Goal: Information Seeking & Learning: Learn about a topic

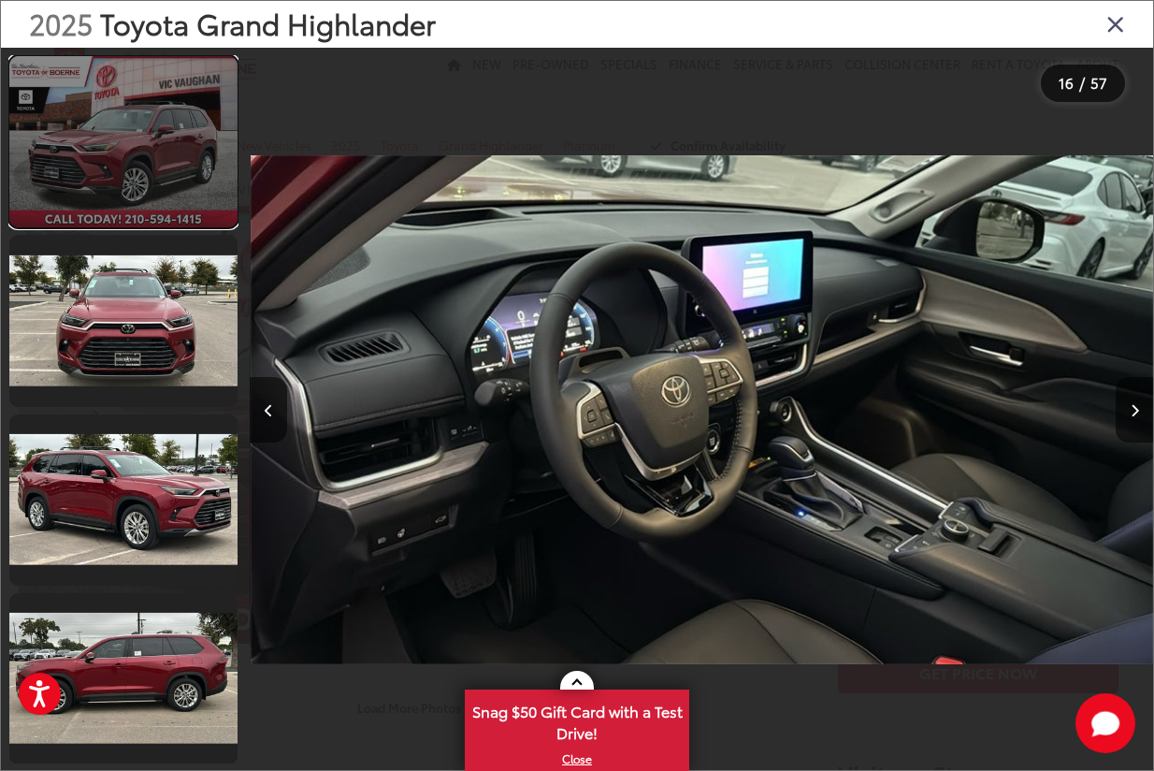
click at [120, 128] on link at bounding box center [123, 141] width 228 height 171
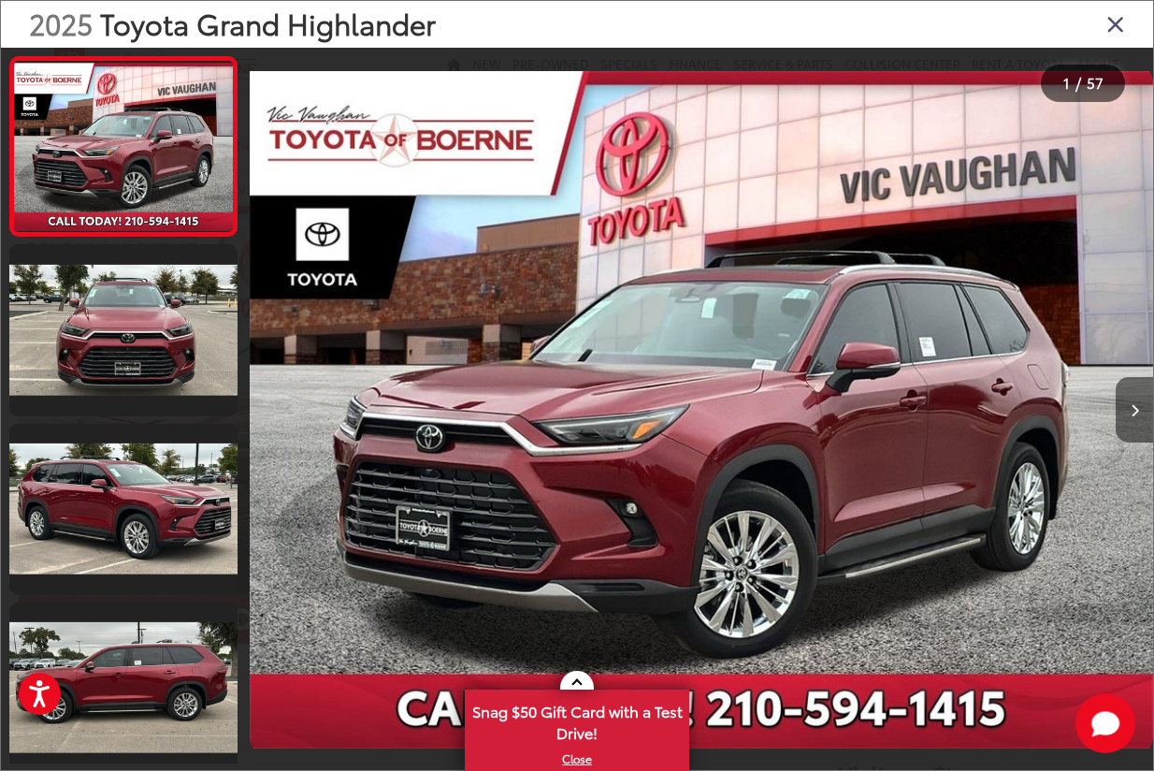
click at [1131, 410] on icon "Next image" at bounding box center [1135, 410] width 8 height 13
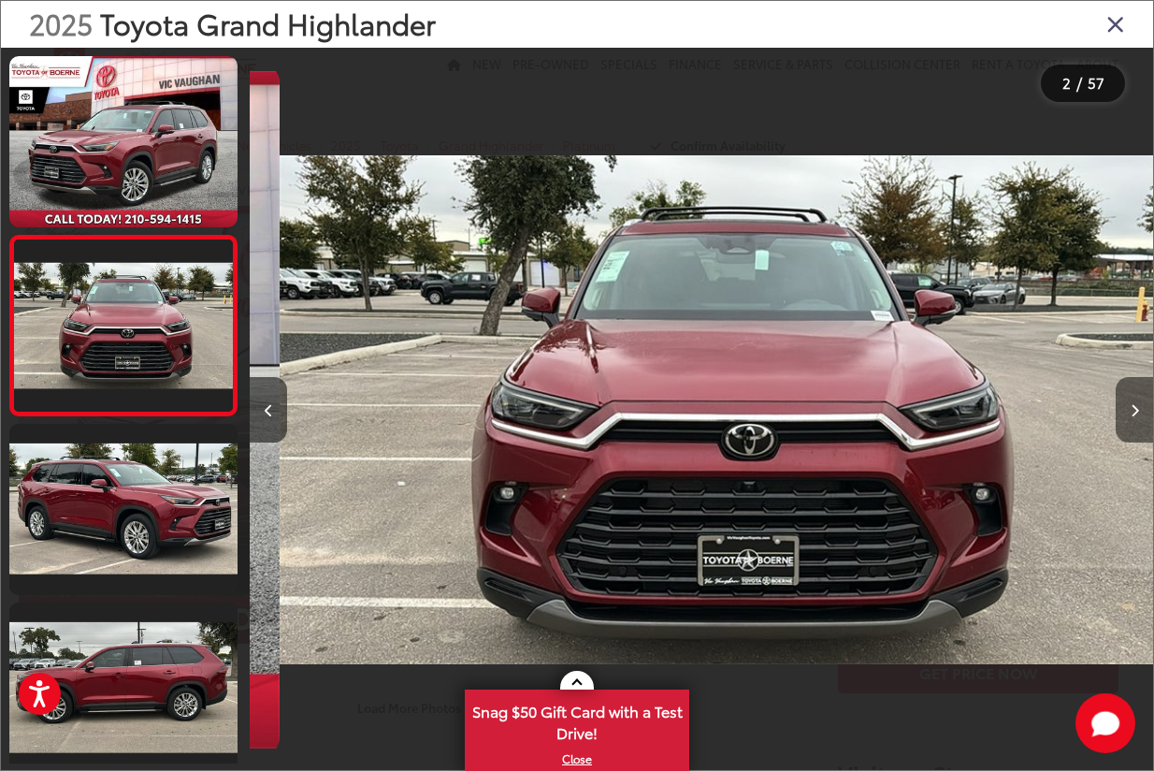
scroll to position [0, 904]
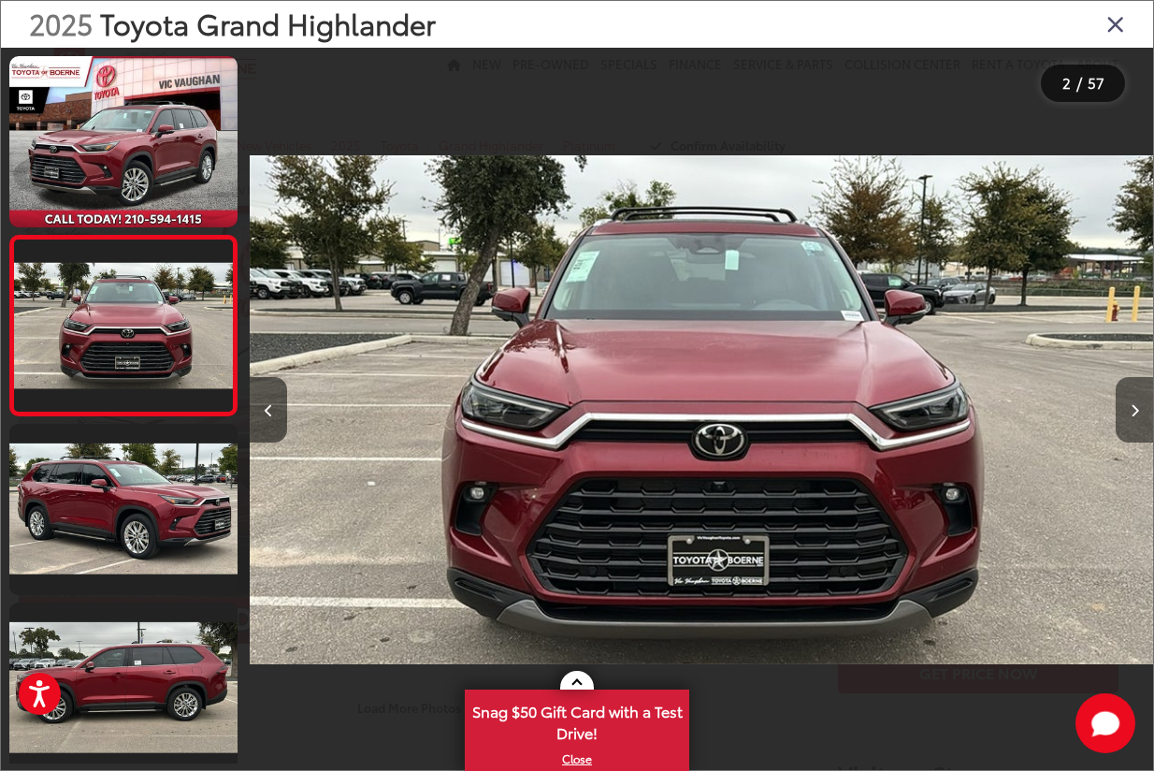
click at [1131, 409] on icon "Next image" at bounding box center [1135, 410] width 8 height 13
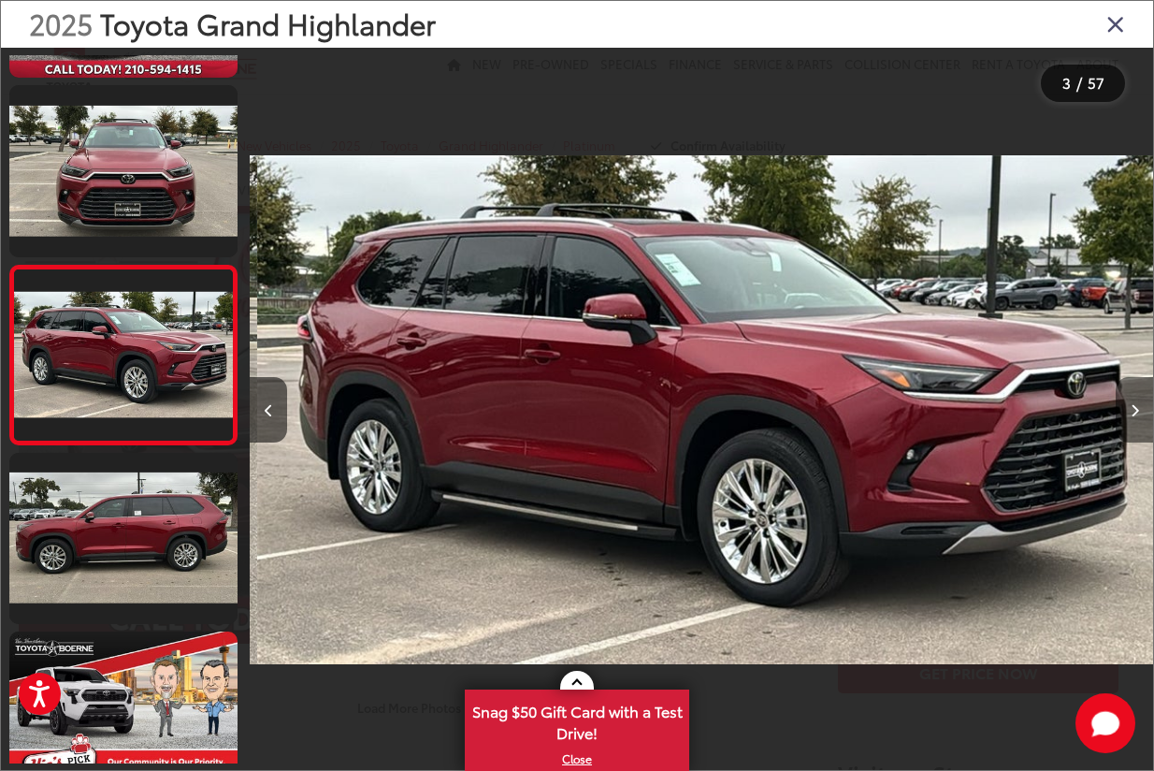
scroll to position [0, 1806]
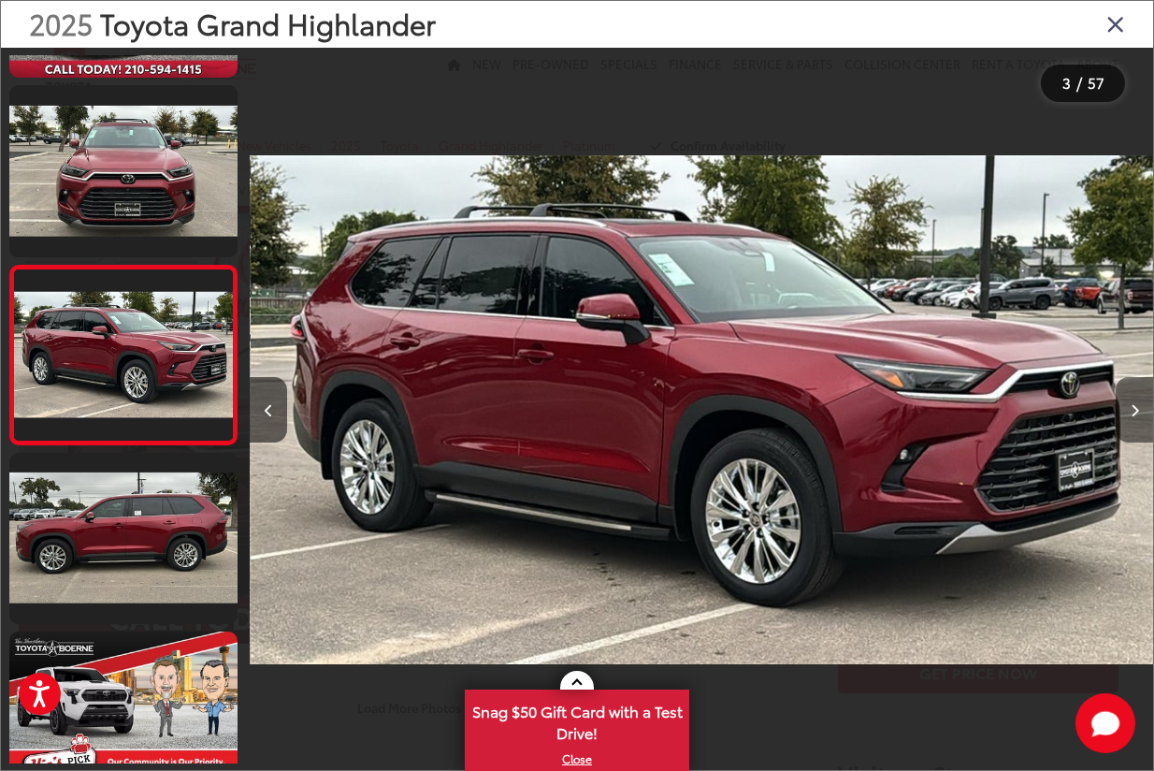
click at [1134, 406] on icon "Next image" at bounding box center [1135, 410] width 8 height 13
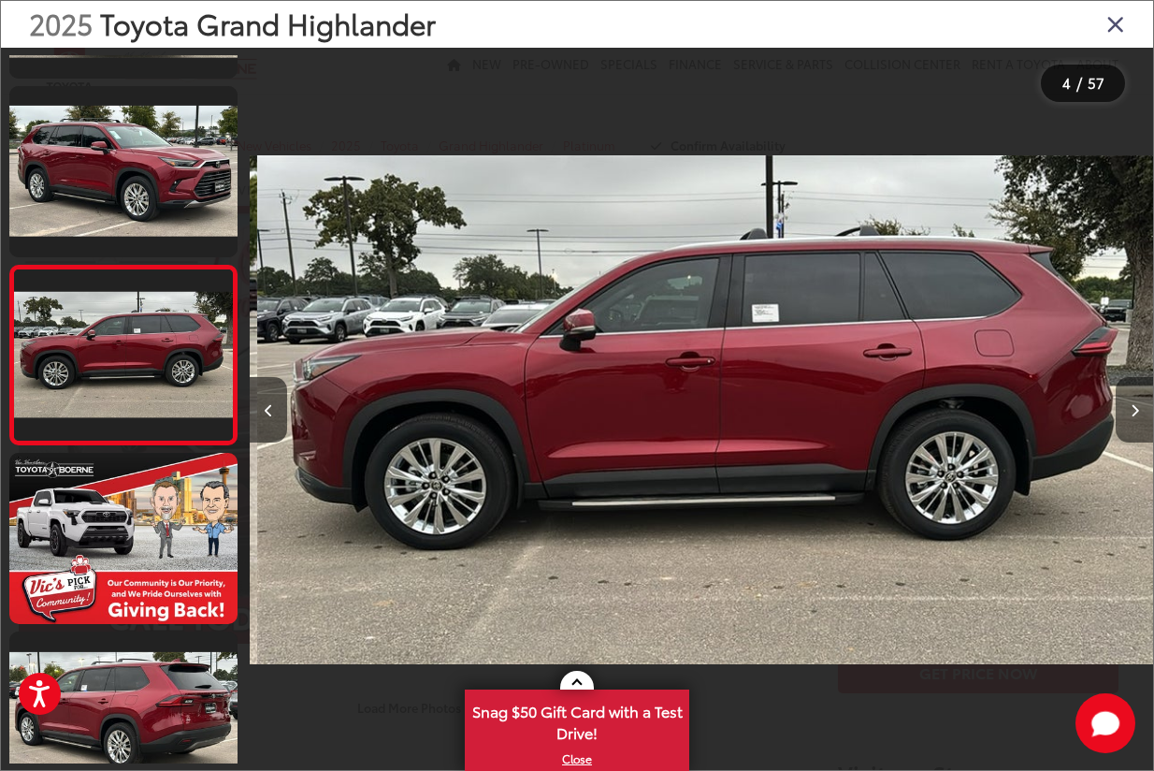
scroll to position [0, 2710]
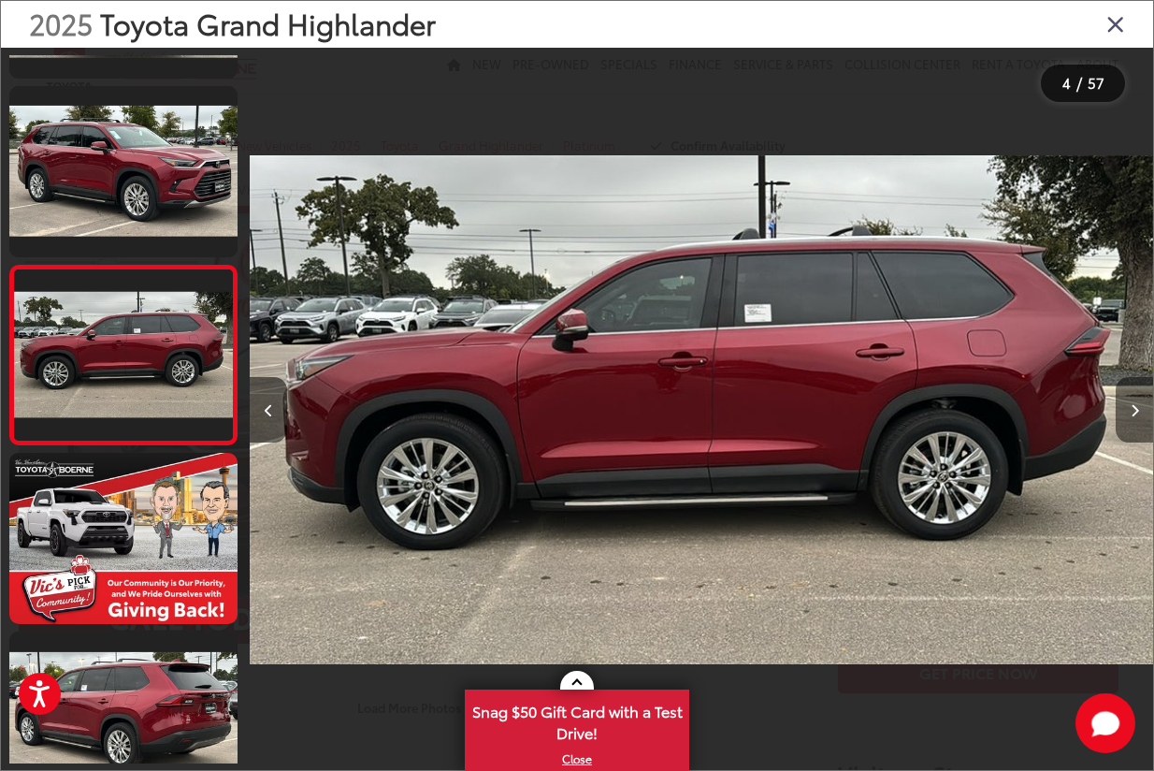
click at [1134, 406] on icon "Next image" at bounding box center [1135, 410] width 8 height 13
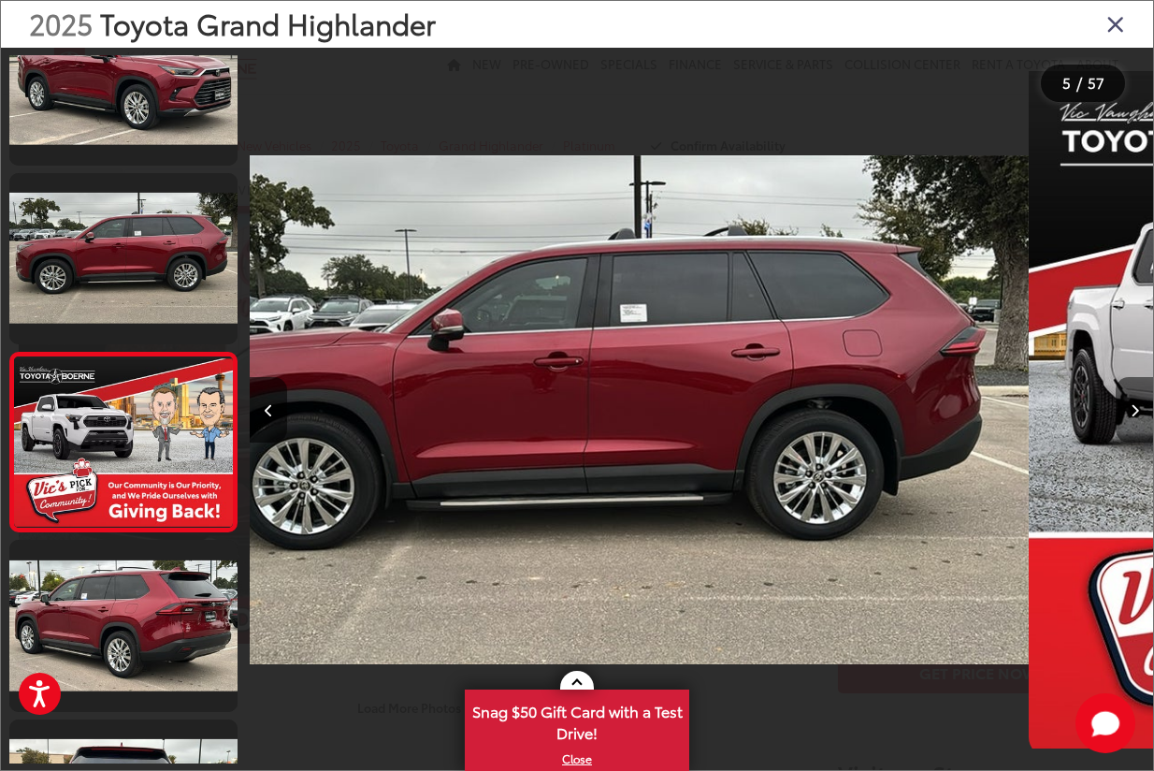
scroll to position [507, 0]
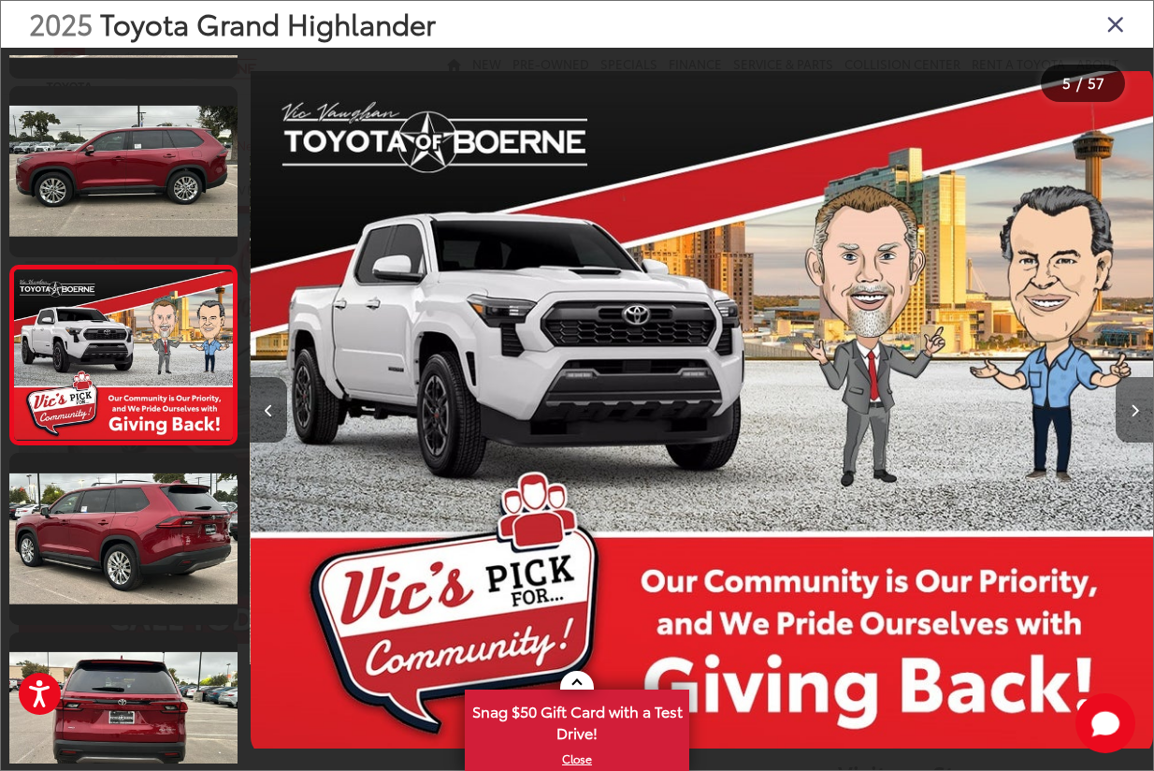
click at [1134, 406] on icon "Next image" at bounding box center [1135, 410] width 8 height 13
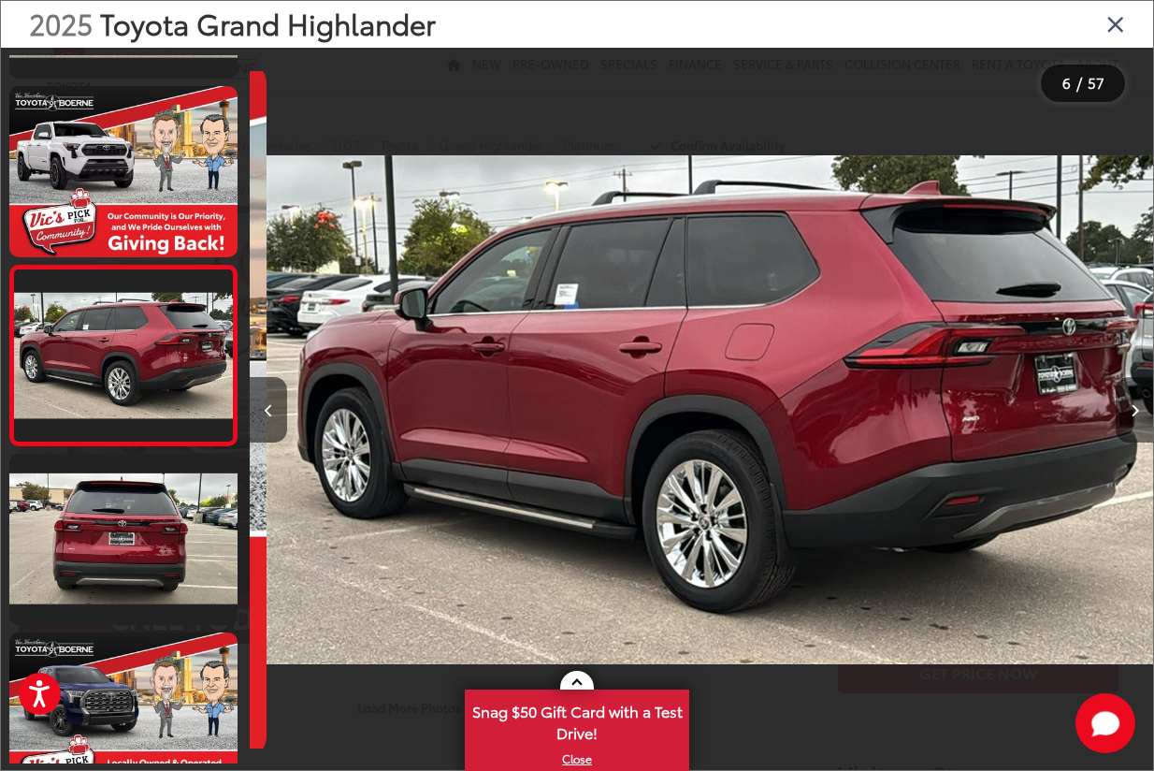
scroll to position [0, 4516]
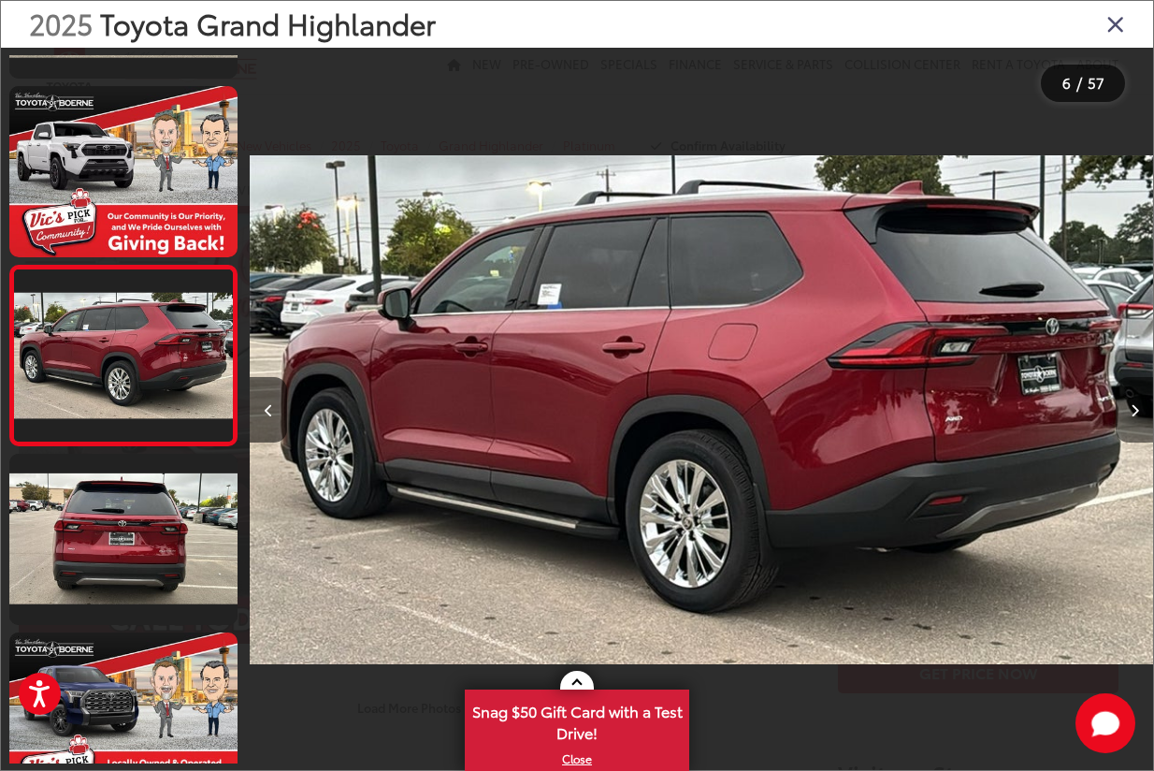
click at [1143, 411] on button "Next image" at bounding box center [1134, 409] width 37 height 65
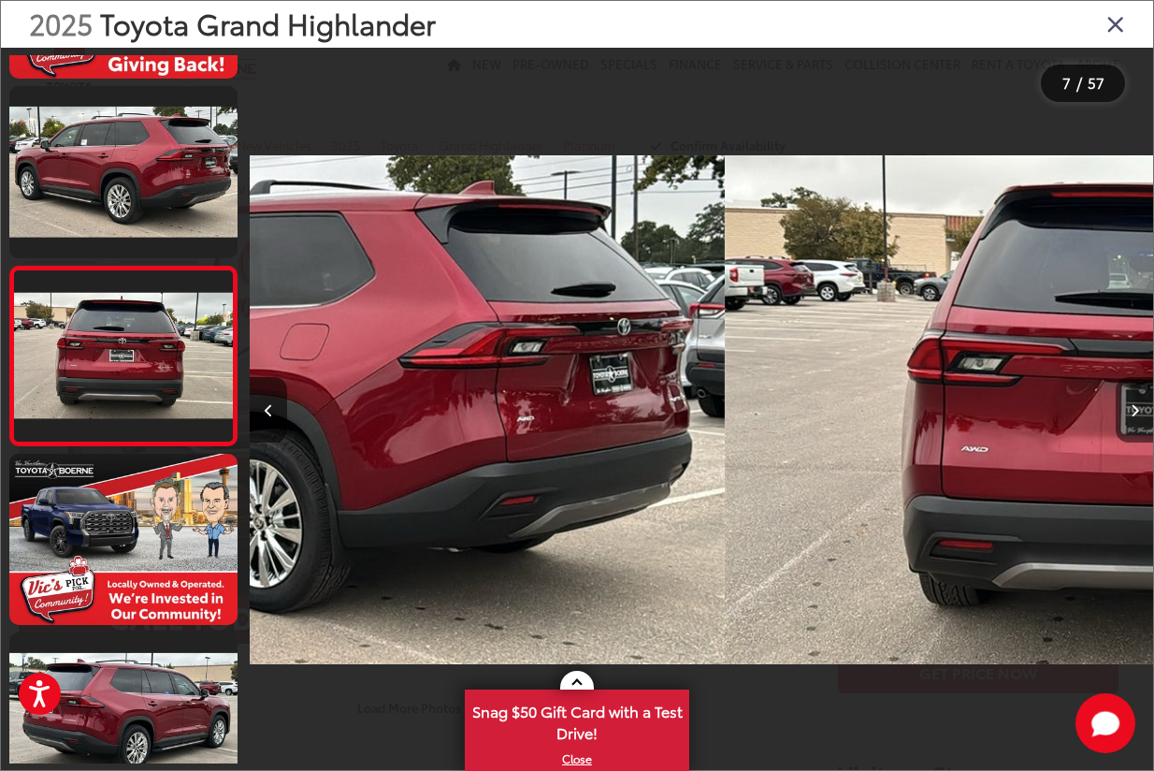
scroll to position [865, 0]
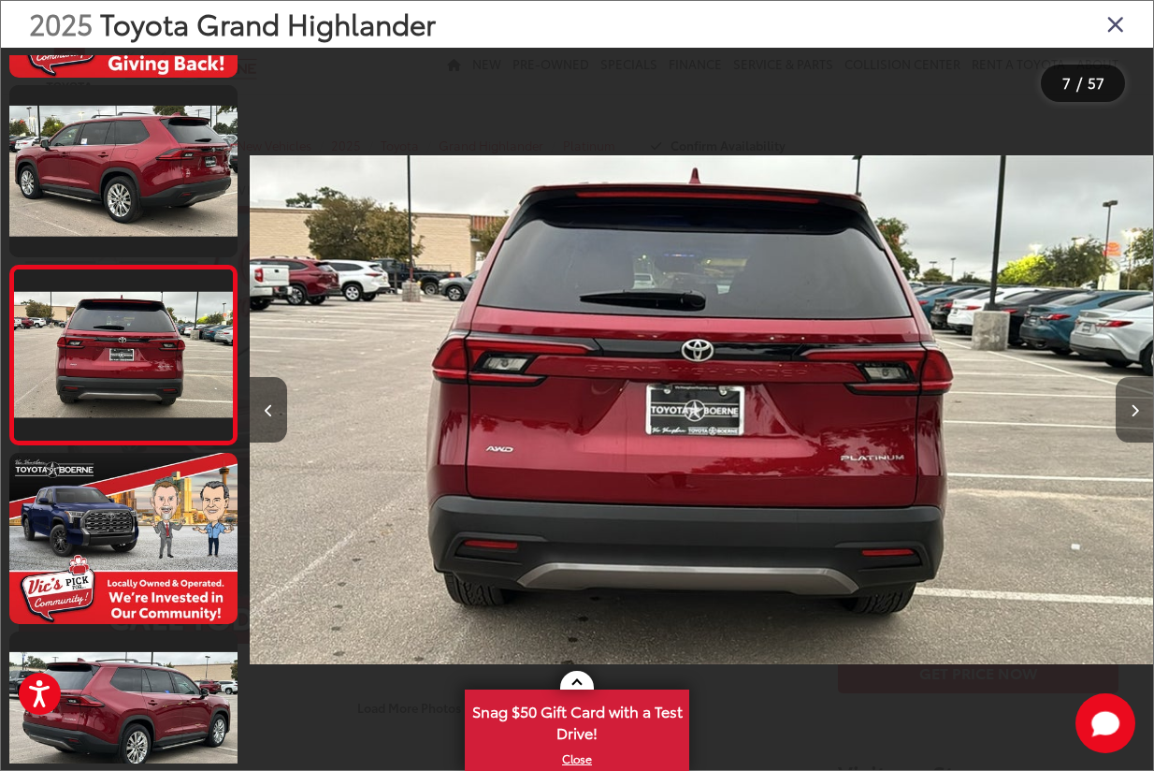
click at [1143, 411] on button "Next image" at bounding box center [1134, 409] width 37 height 65
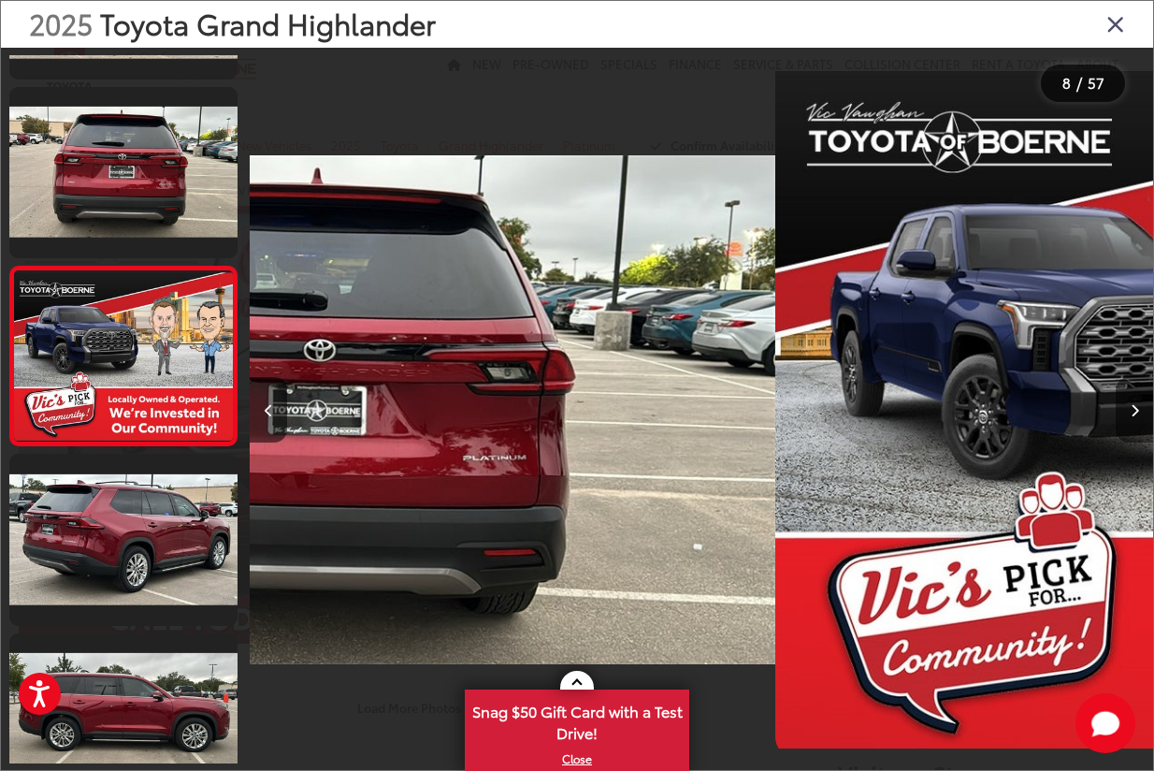
scroll to position [1044, 0]
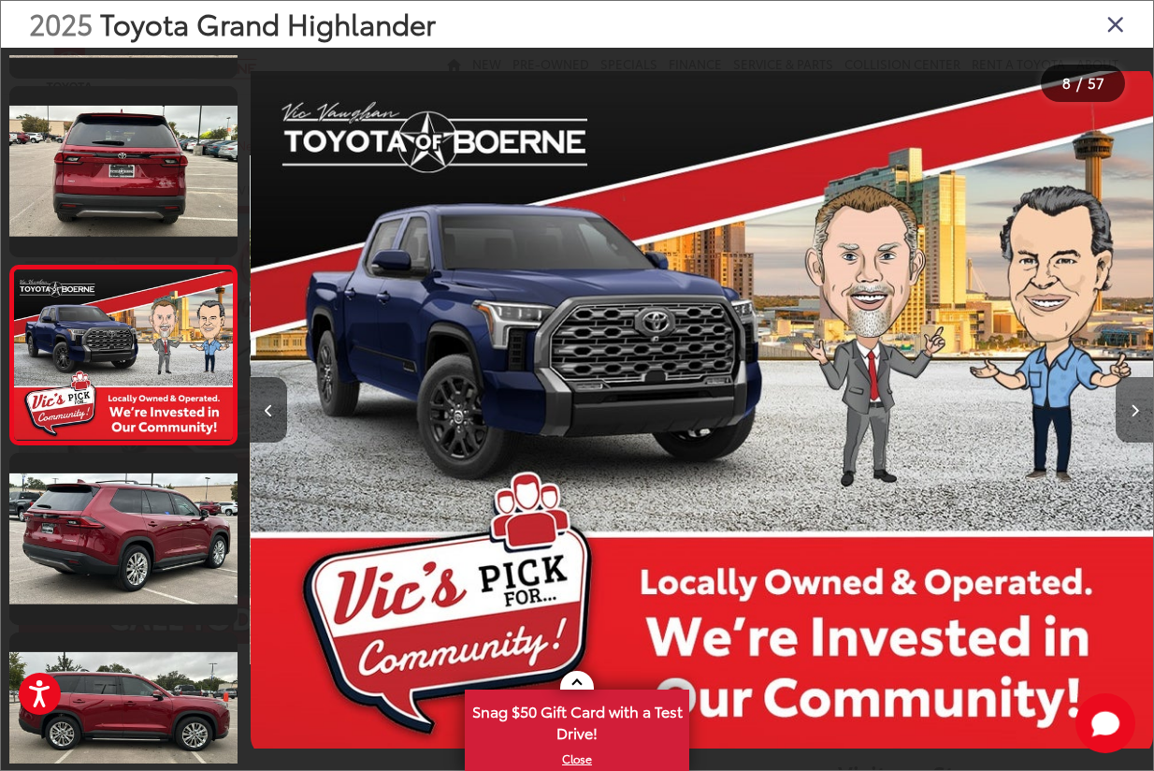
click at [1143, 411] on button "Next image" at bounding box center [1134, 409] width 37 height 65
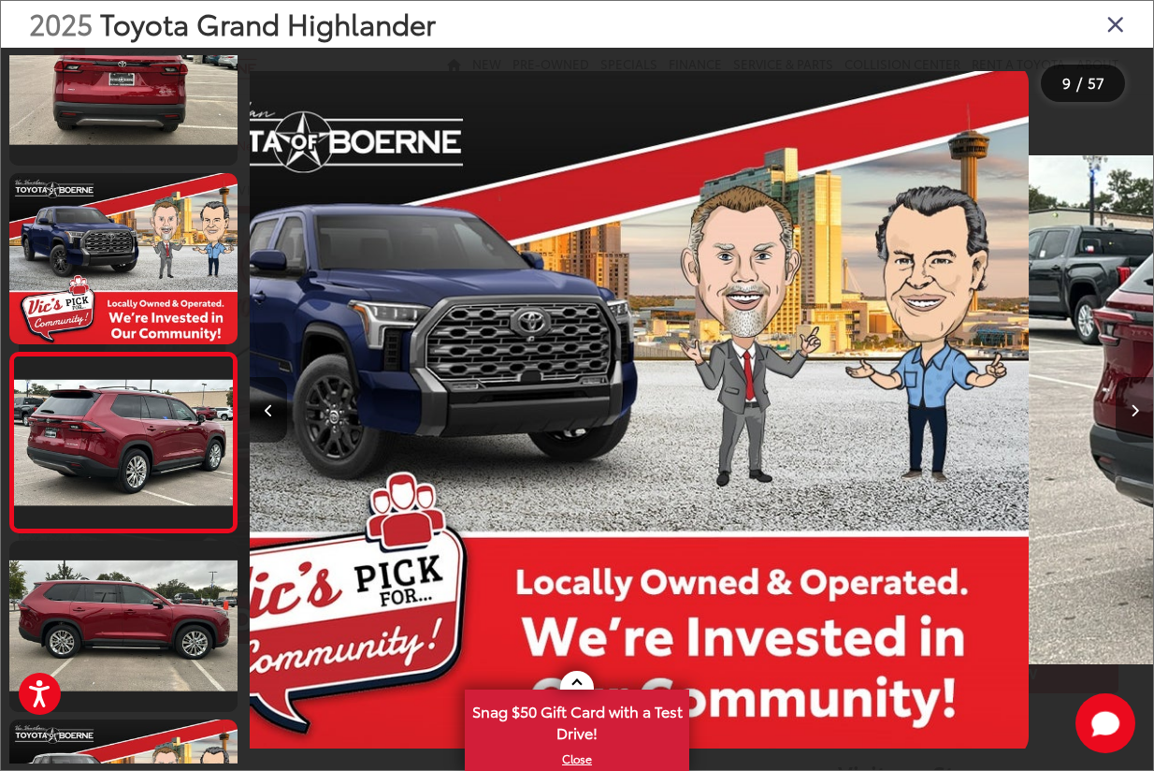
scroll to position [0, 0]
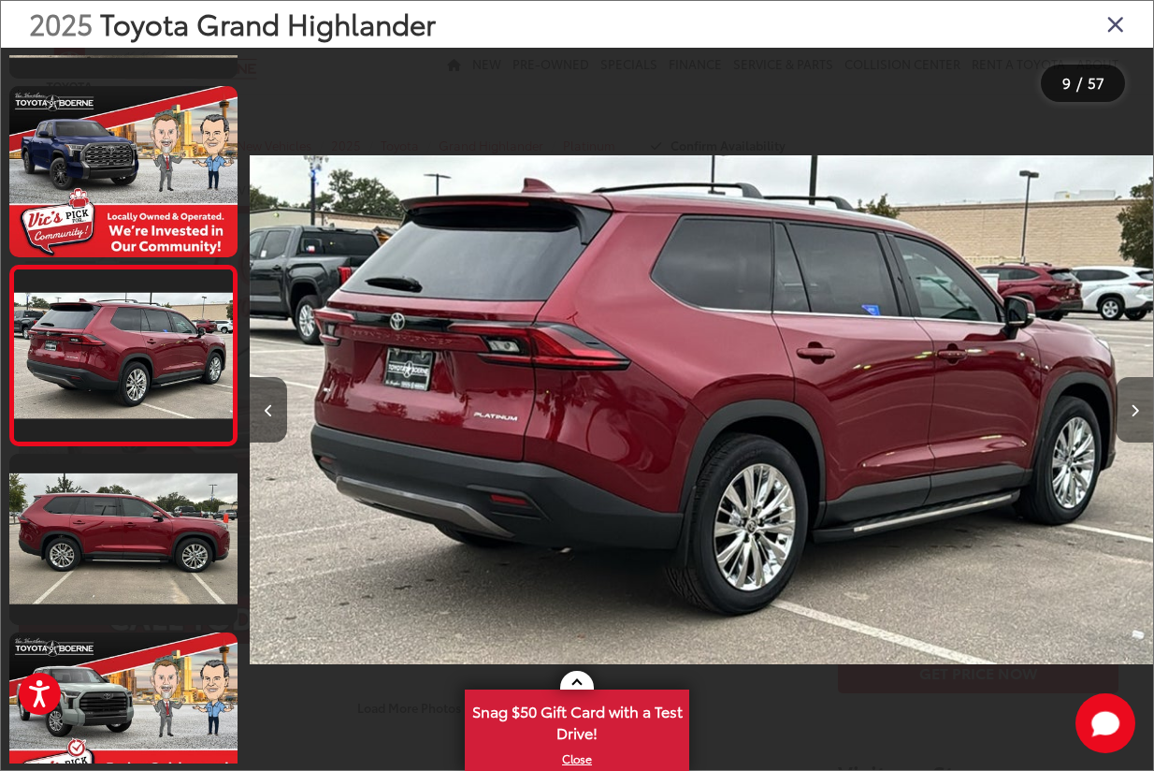
click at [1143, 411] on button "Next image" at bounding box center [1134, 409] width 37 height 65
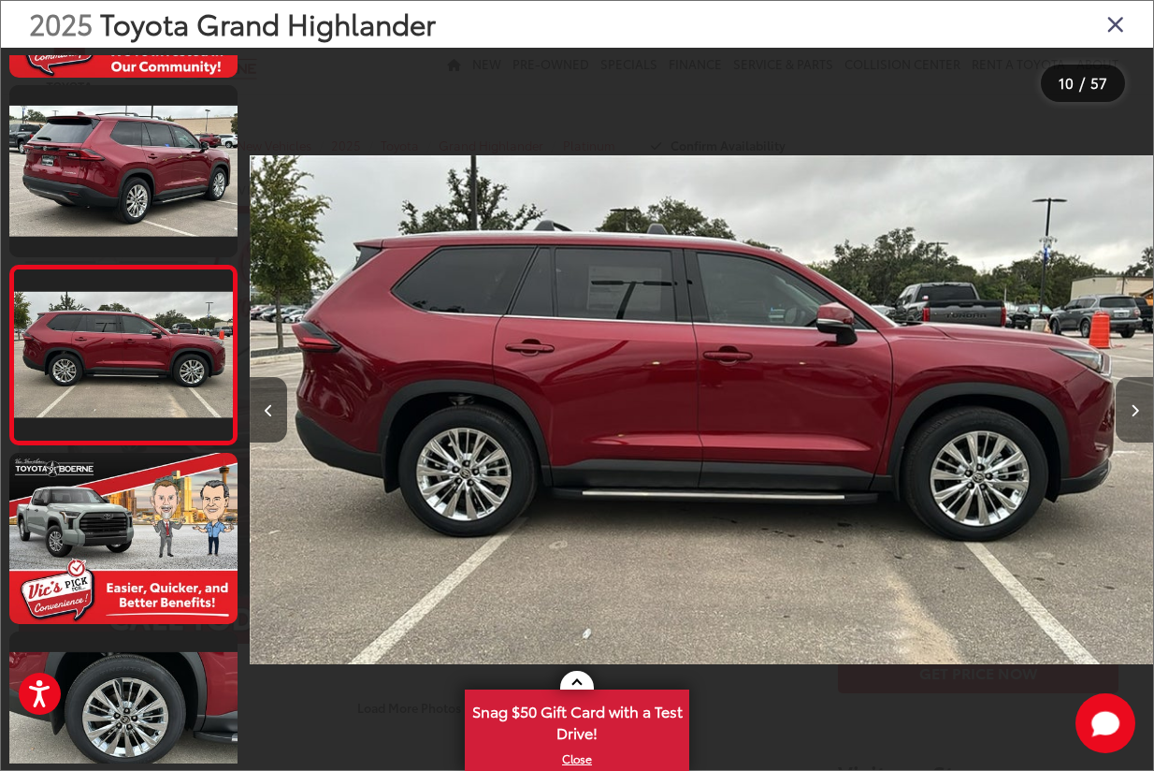
click at [1143, 411] on button "Next image" at bounding box center [1134, 409] width 37 height 65
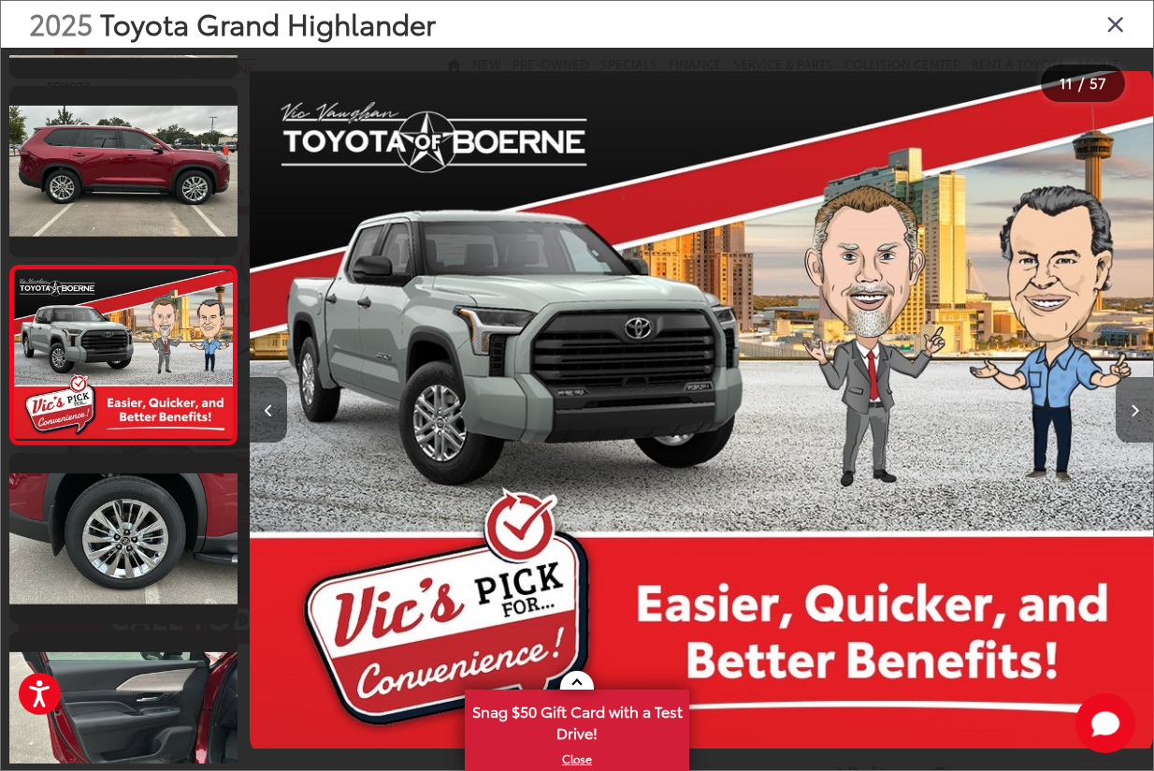
click at [1143, 411] on button "Next image" at bounding box center [1134, 409] width 37 height 65
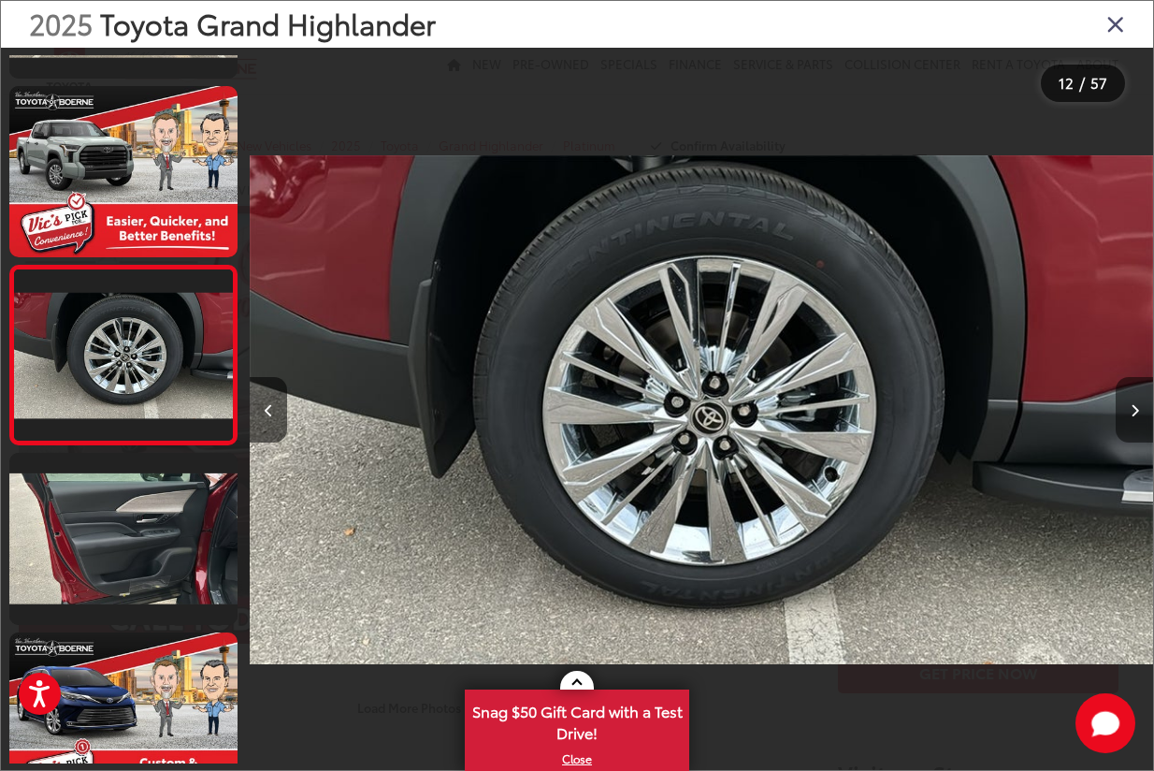
click at [1143, 411] on button "Next image" at bounding box center [1134, 409] width 37 height 65
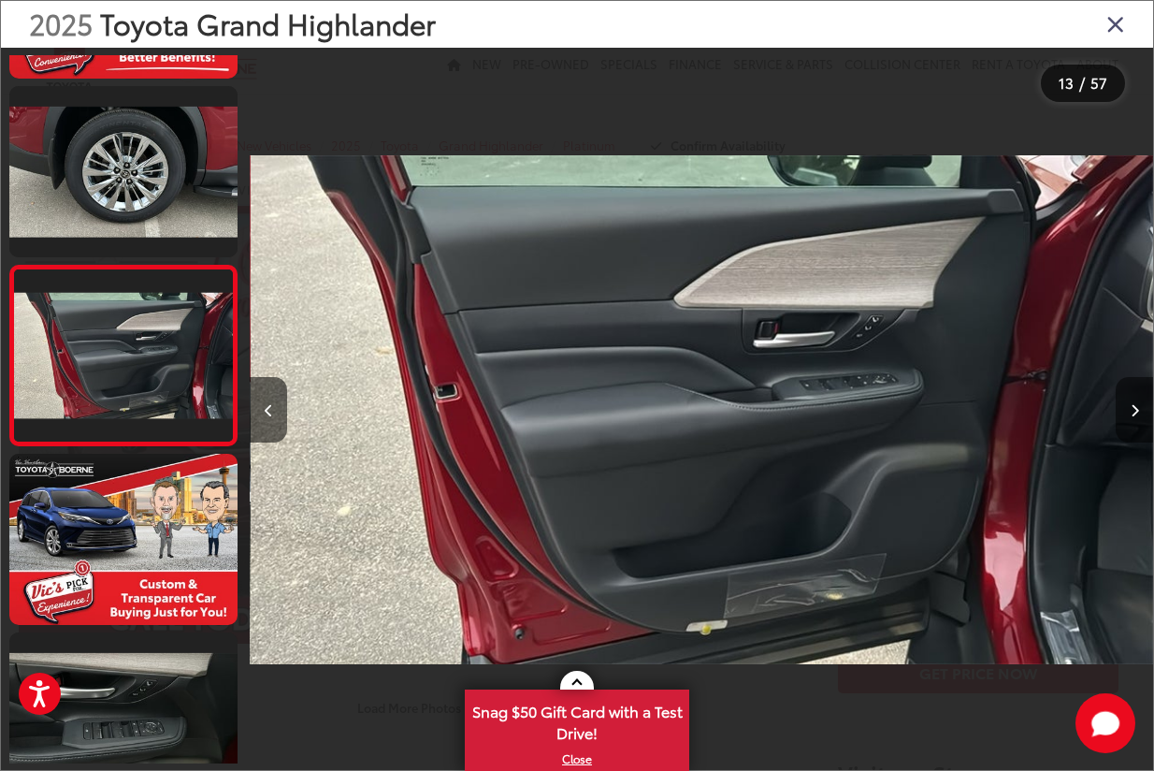
click at [1143, 411] on button "Next image" at bounding box center [1134, 409] width 37 height 65
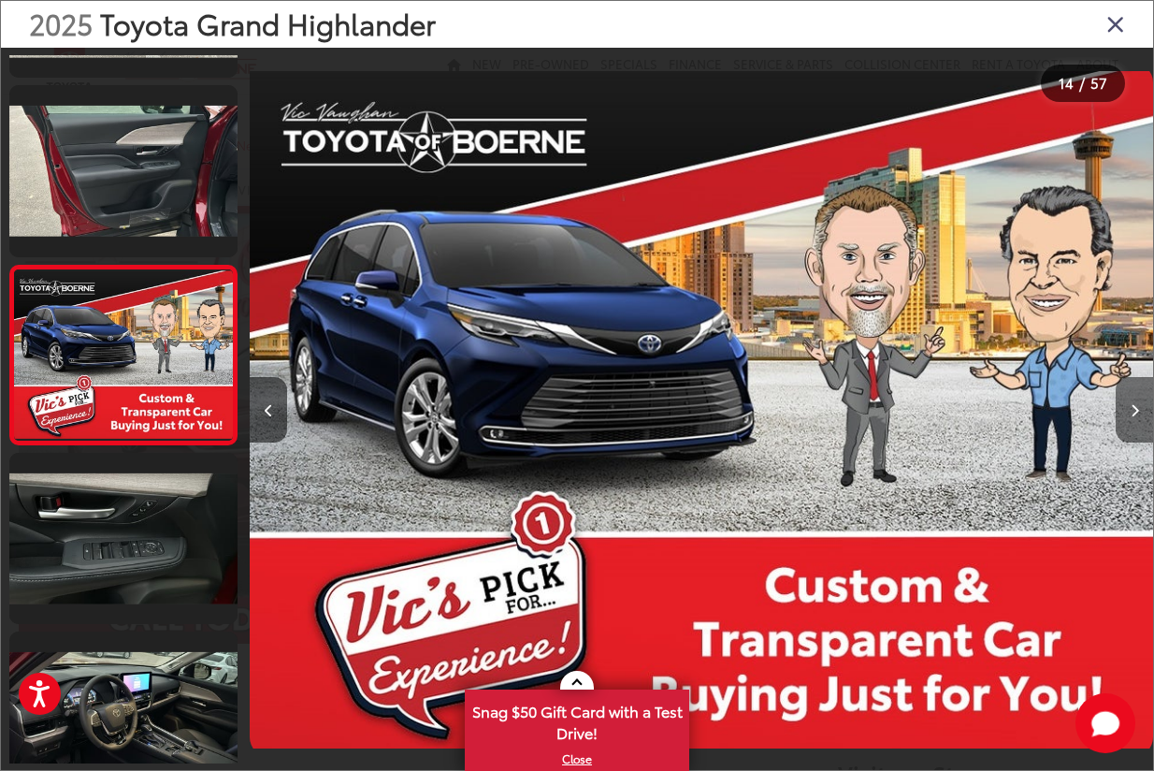
click at [1143, 411] on button "Next image" at bounding box center [1134, 409] width 37 height 65
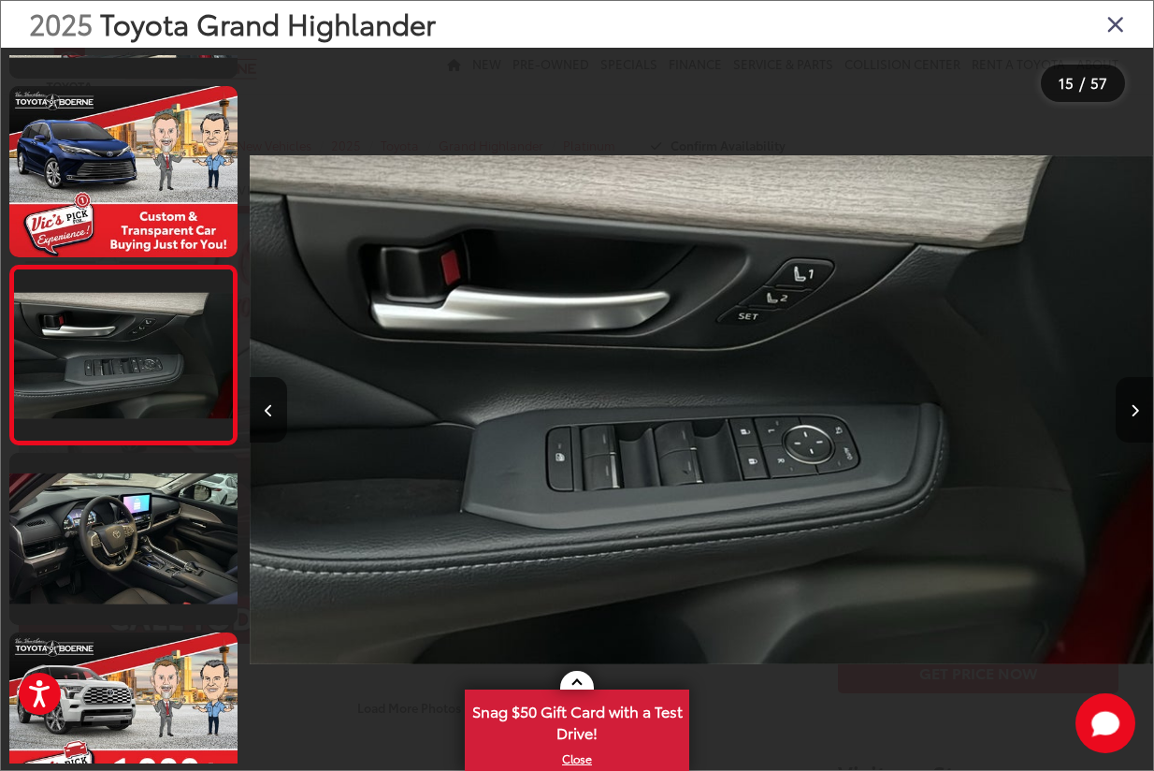
click at [1143, 411] on button "Next image" at bounding box center [1134, 409] width 37 height 65
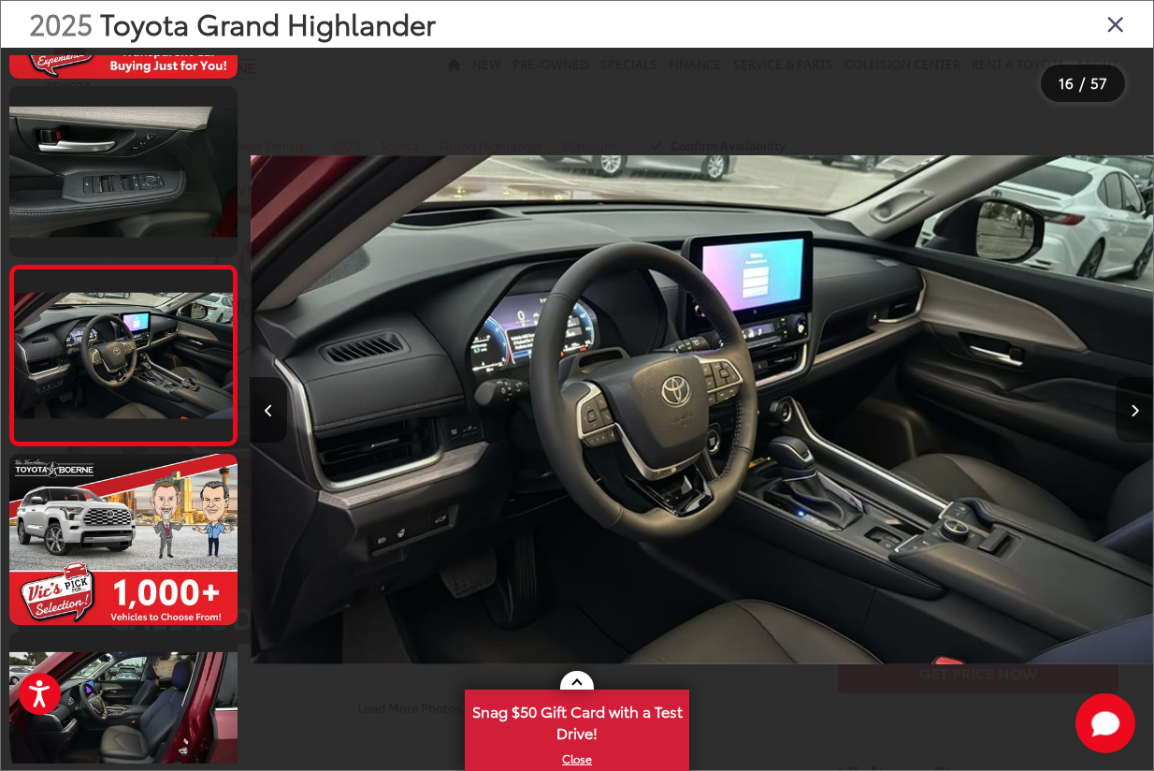
click at [1143, 411] on button "Next image" at bounding box center [1134, 409] width 37 height 65
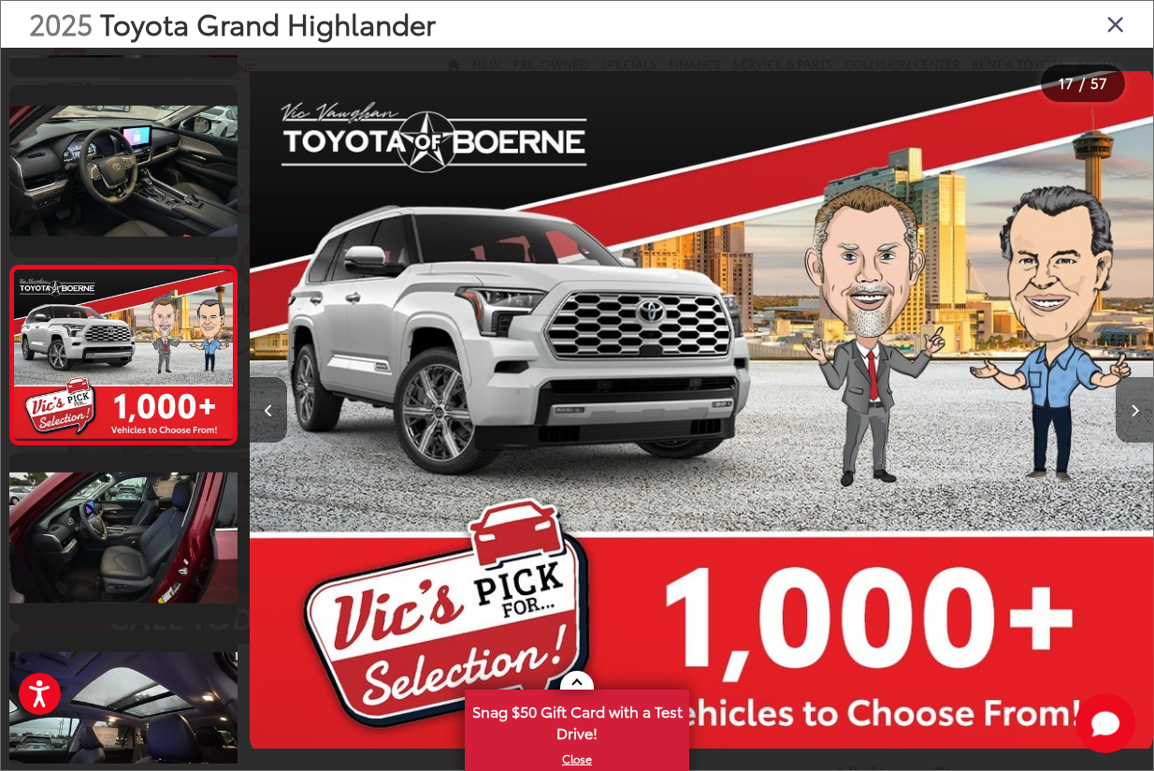
click at [1143, 411] on button "Next image" at bounding box center [1134, 409] width 37 height 65
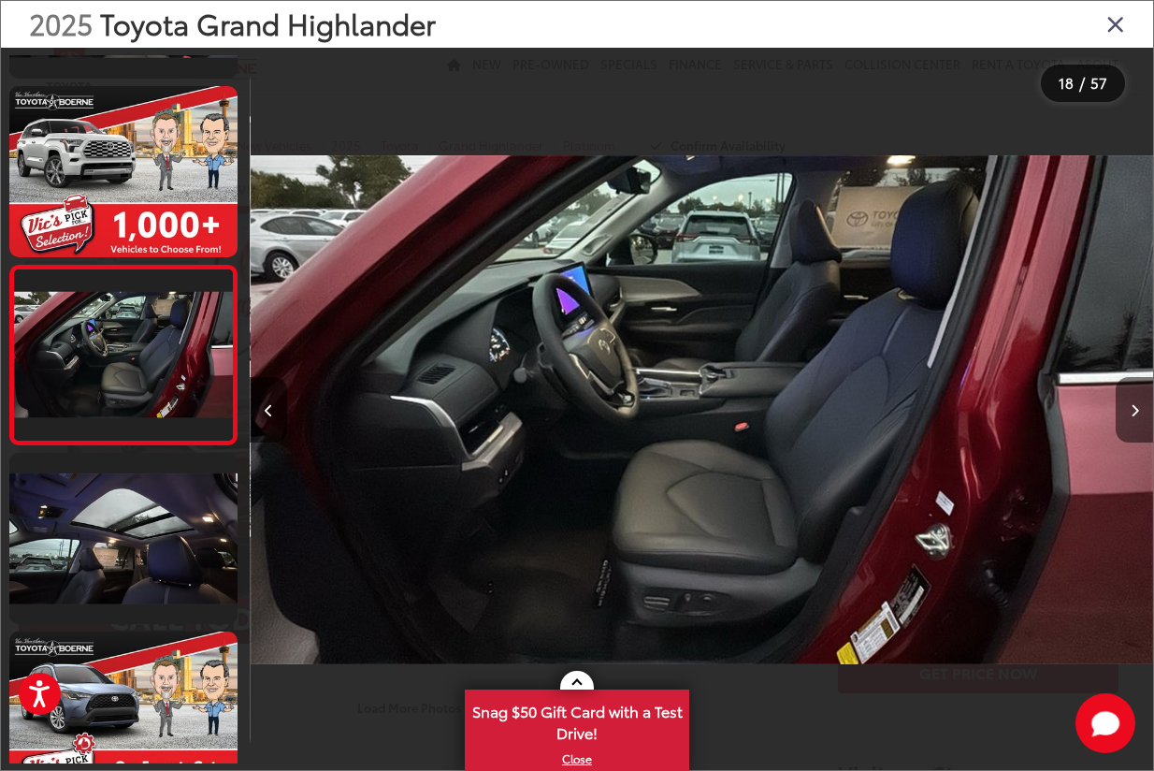
click at [1143, 411] on button "Next image" at bounding box center [1134, 409] width 37 height 65
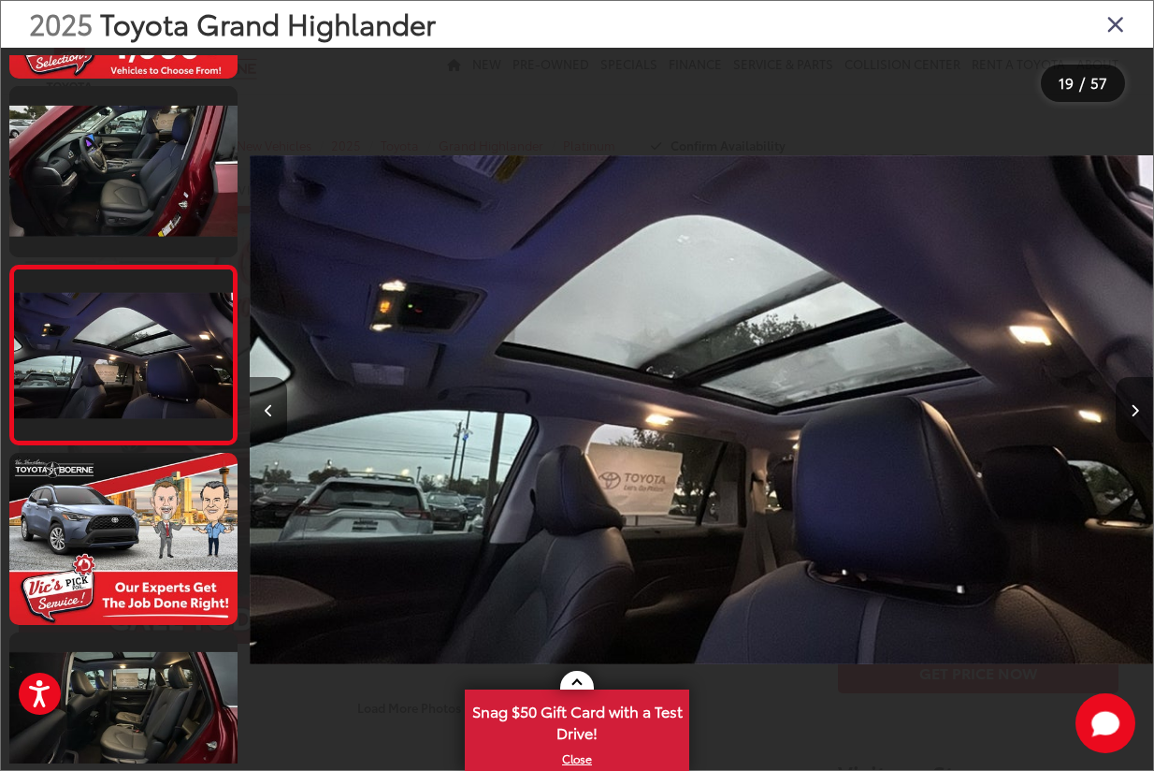
click at [1143, 411] on button "Next image" at bounding box center [1134, 409] width 37 height 65
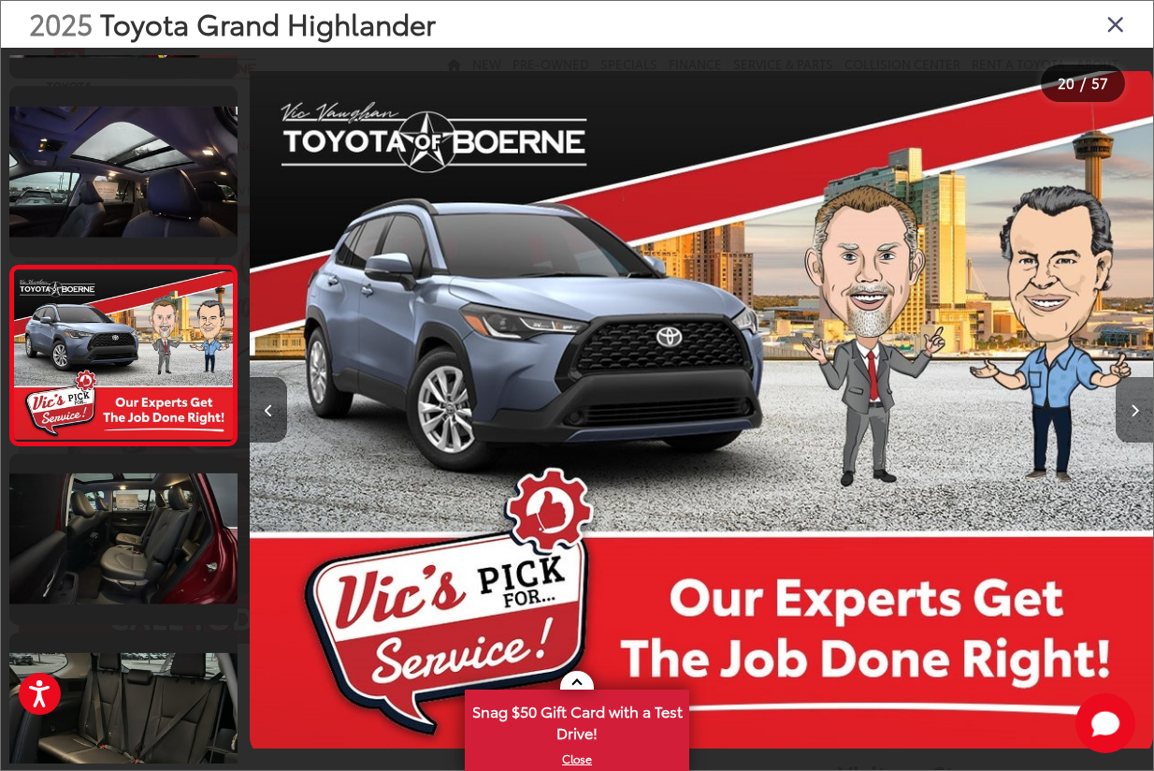
click at [1143, 411] on button "Next image" at bounding box center [1134, 409] width 37 height 65
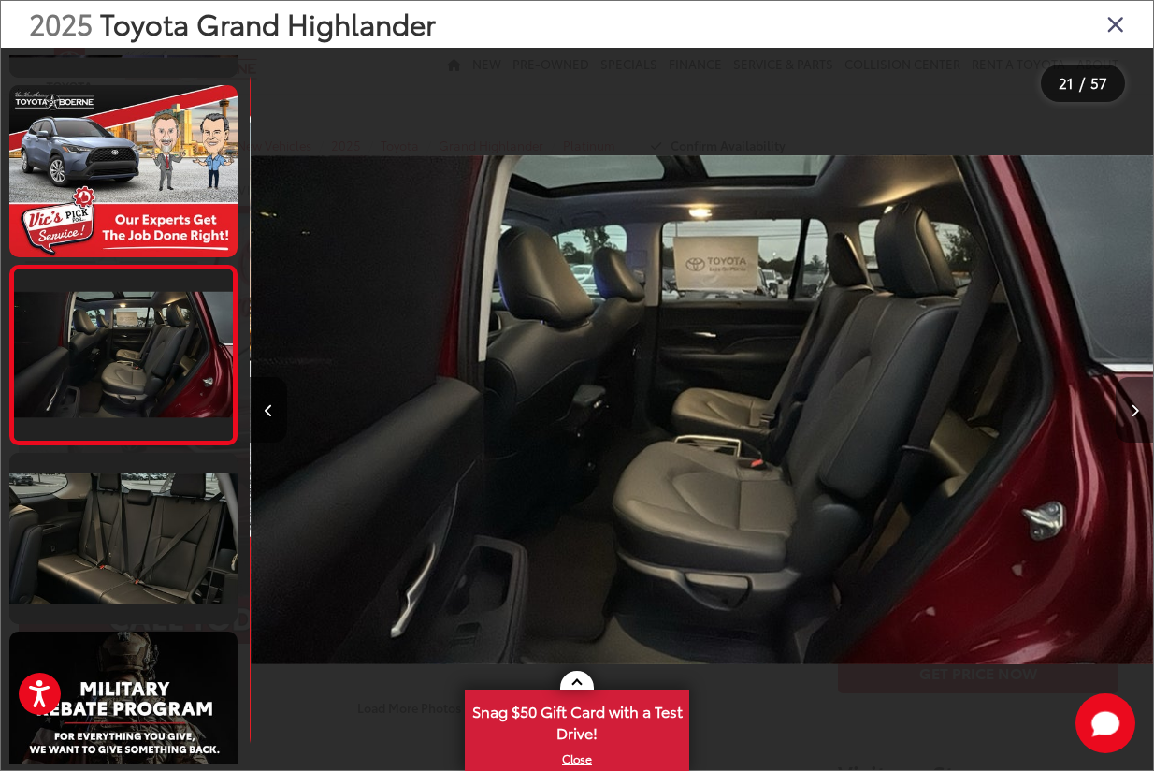
click at [1143, 411] on button "Next image" at bounding box center [1134, 409] width 37 height 65
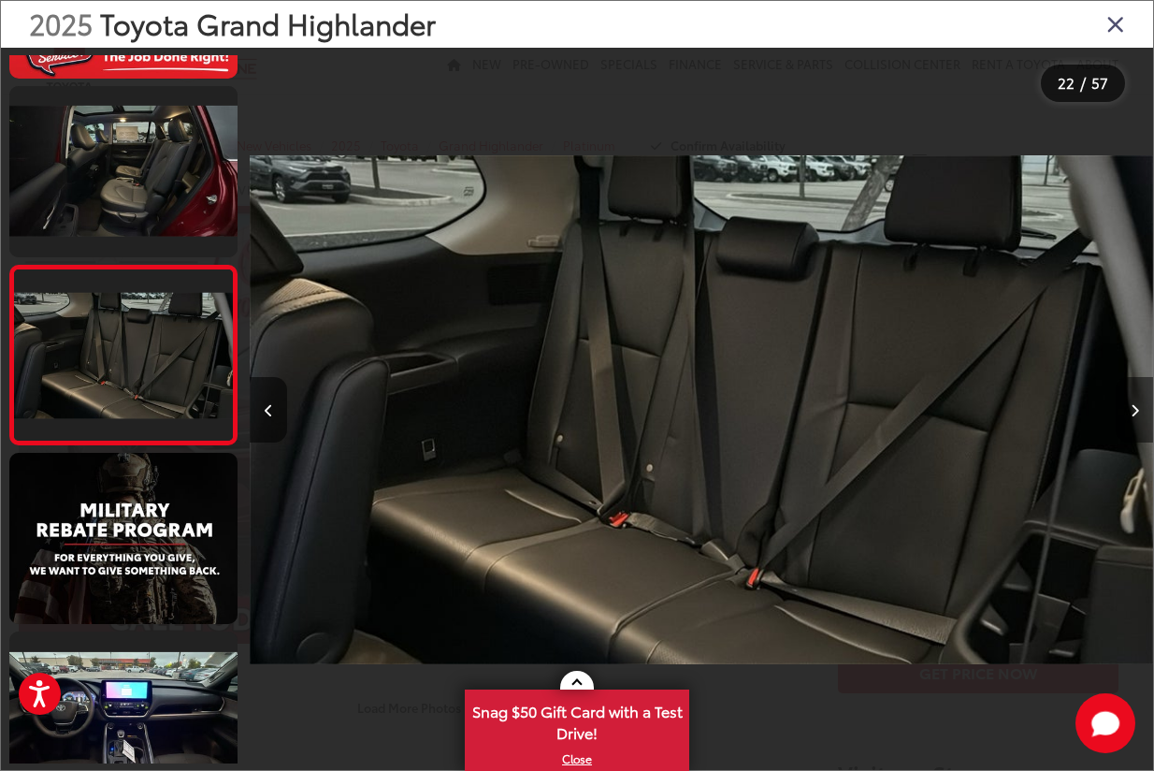
click at [1143, 411] on button "Next image" at bounding box center [1134, 409] width 37 height 65
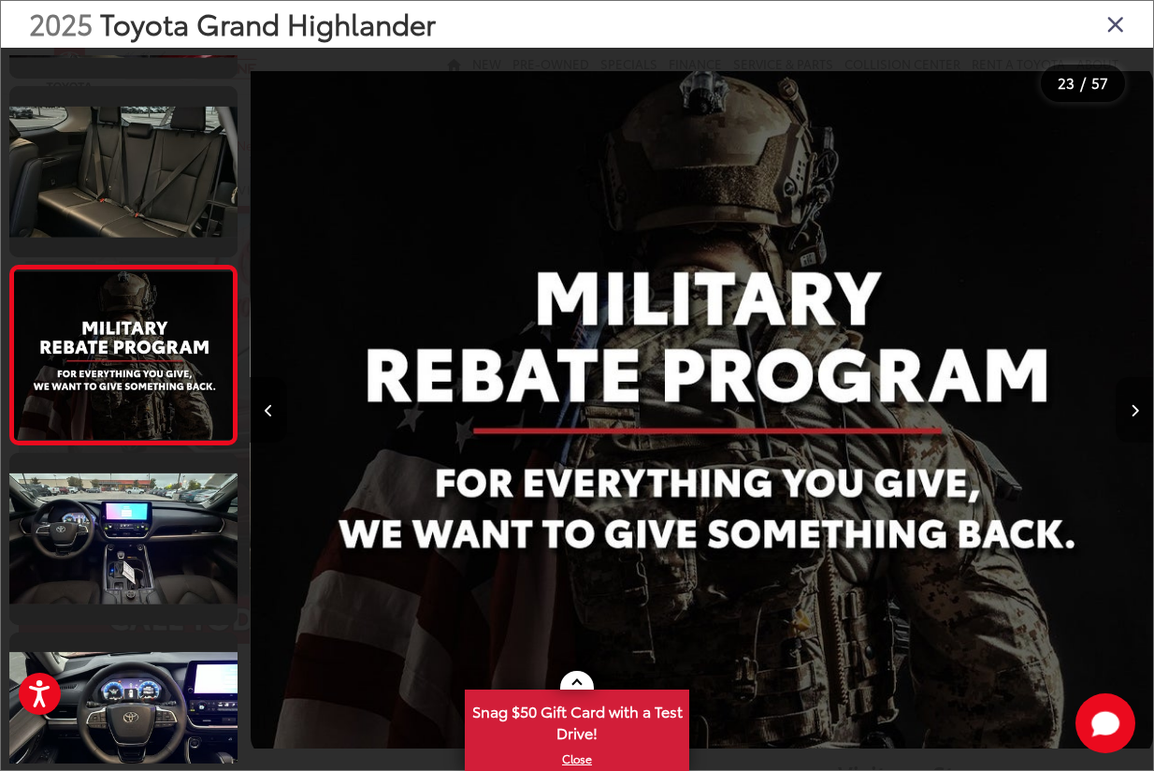
click at [1143, 411] on button "Next image" at bounding box center [1134, 409] width 37 height 65
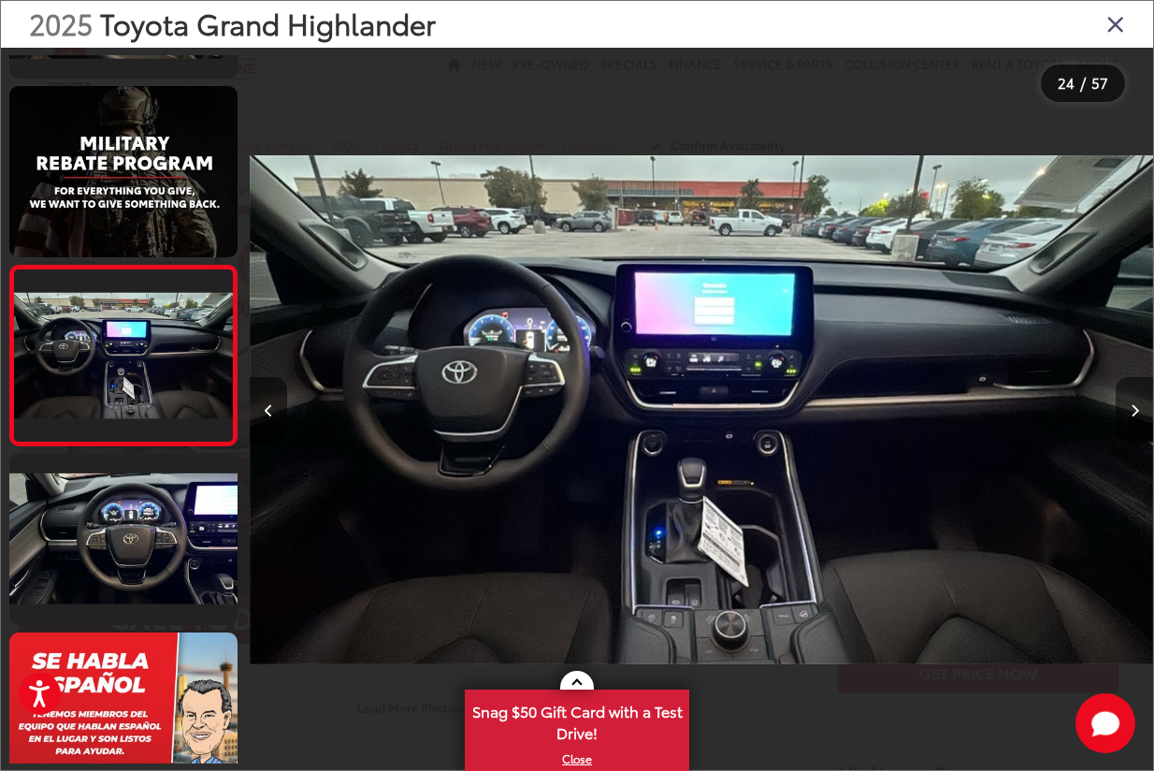
click at [1143, 411] on button "Next image" at bounding box center [1134, 409] width 37 height 65
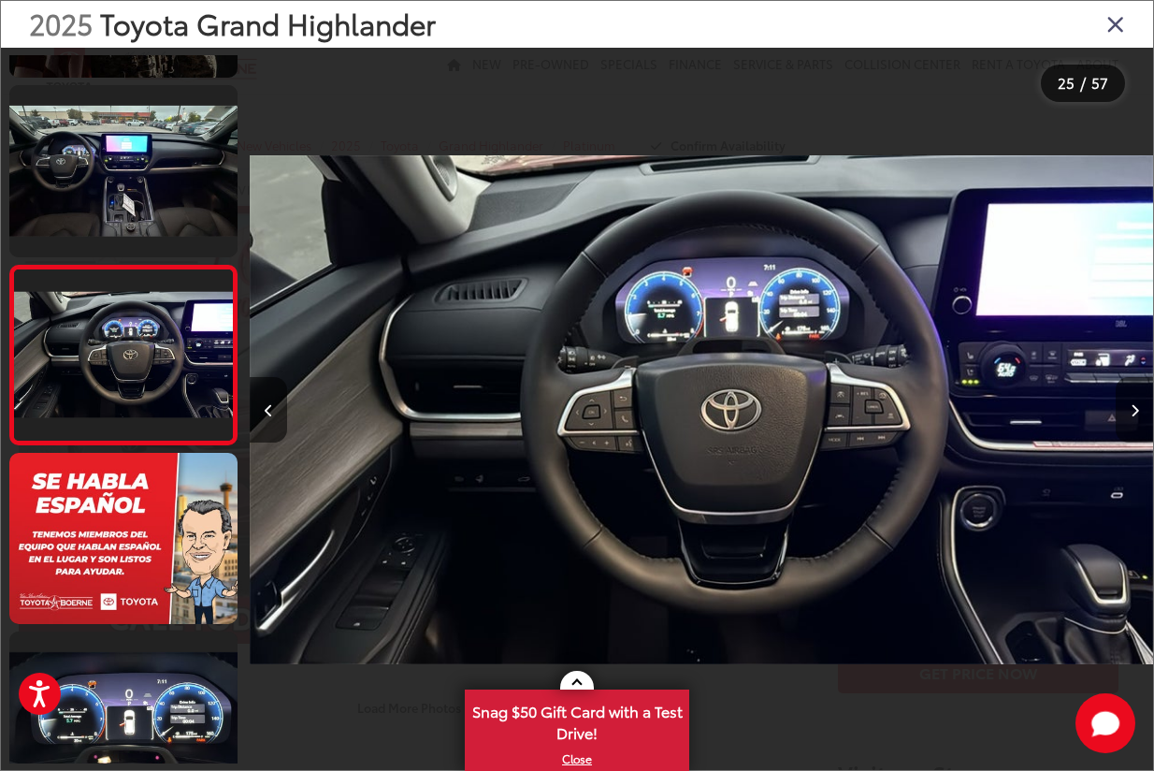
click at [1143, 411] on button "Next image" at bounding box center [1134, 409] width 37 height 65
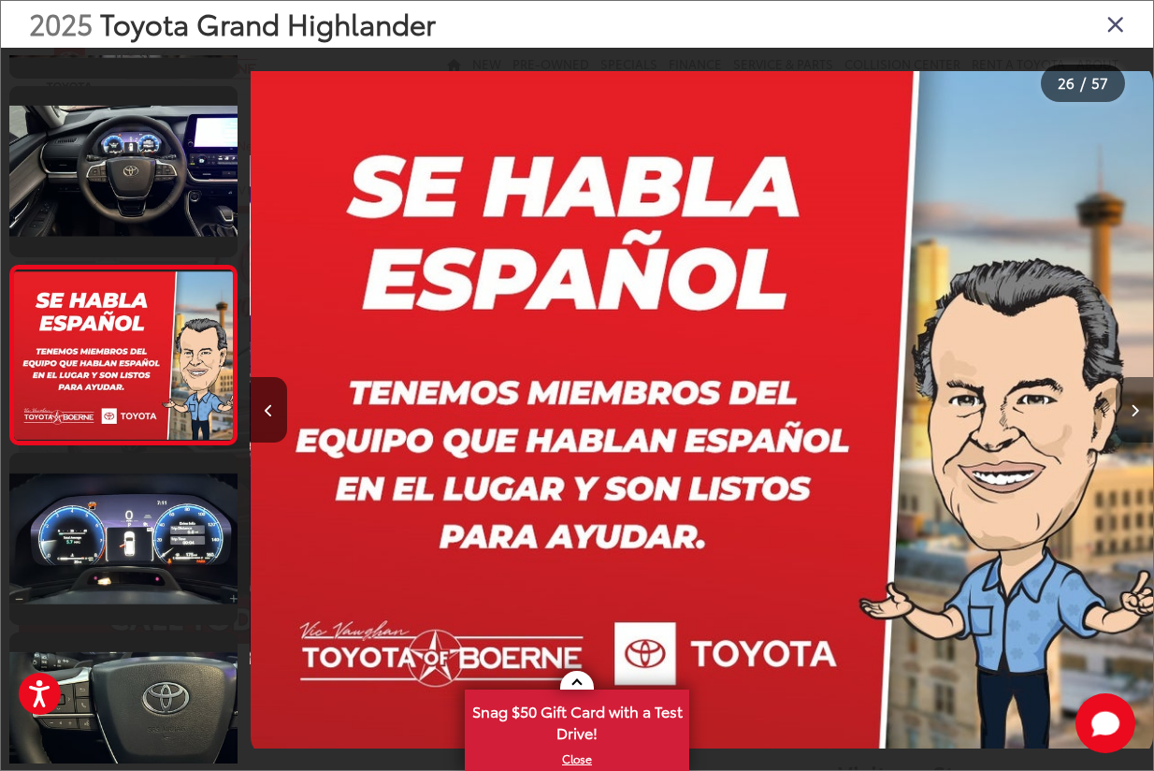
click at [1143, 411] on button "Next image" at bounding box center [1134, 409] width 37 height 65
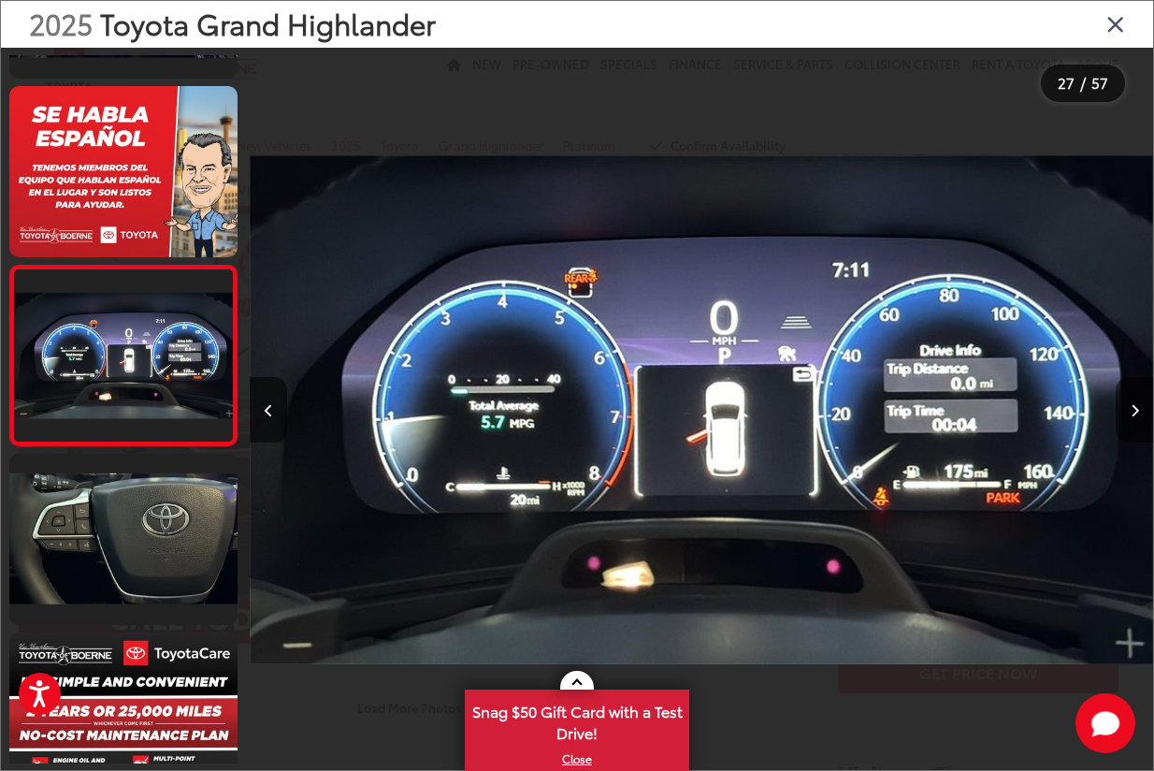
click at [1143, 411] on button "Next image" at bounding box center [1134, 409] width 37 height 65
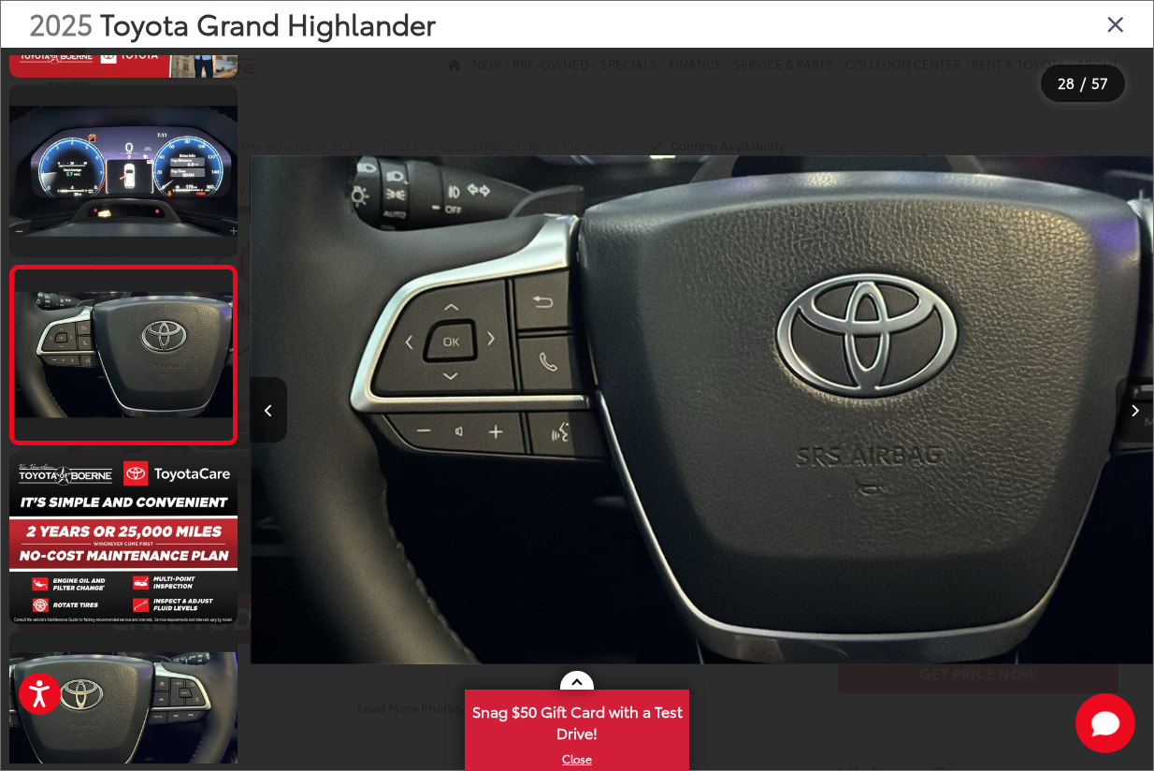
click at [1143, 411] on button "Next image" at bounding box center [1134, 409] width 37 height 65
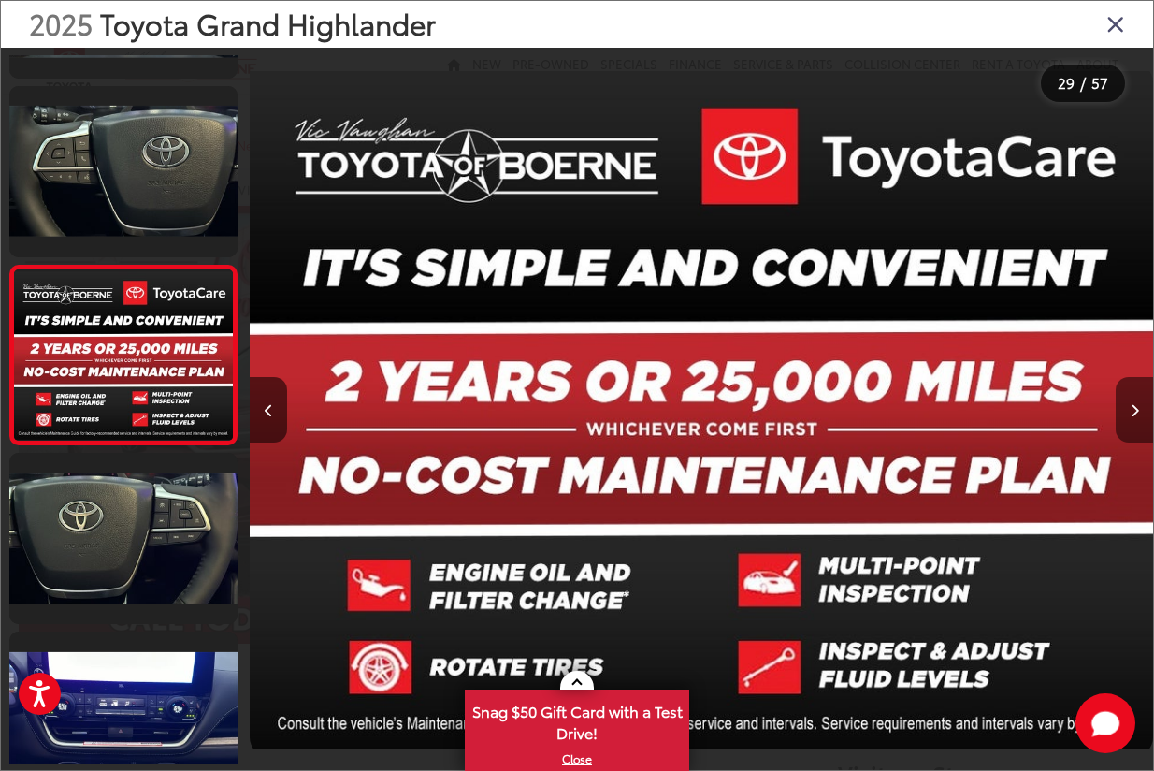
click at [1143, 411] on button "Next image" at bounding box center [1134, 409] width 37 height 65
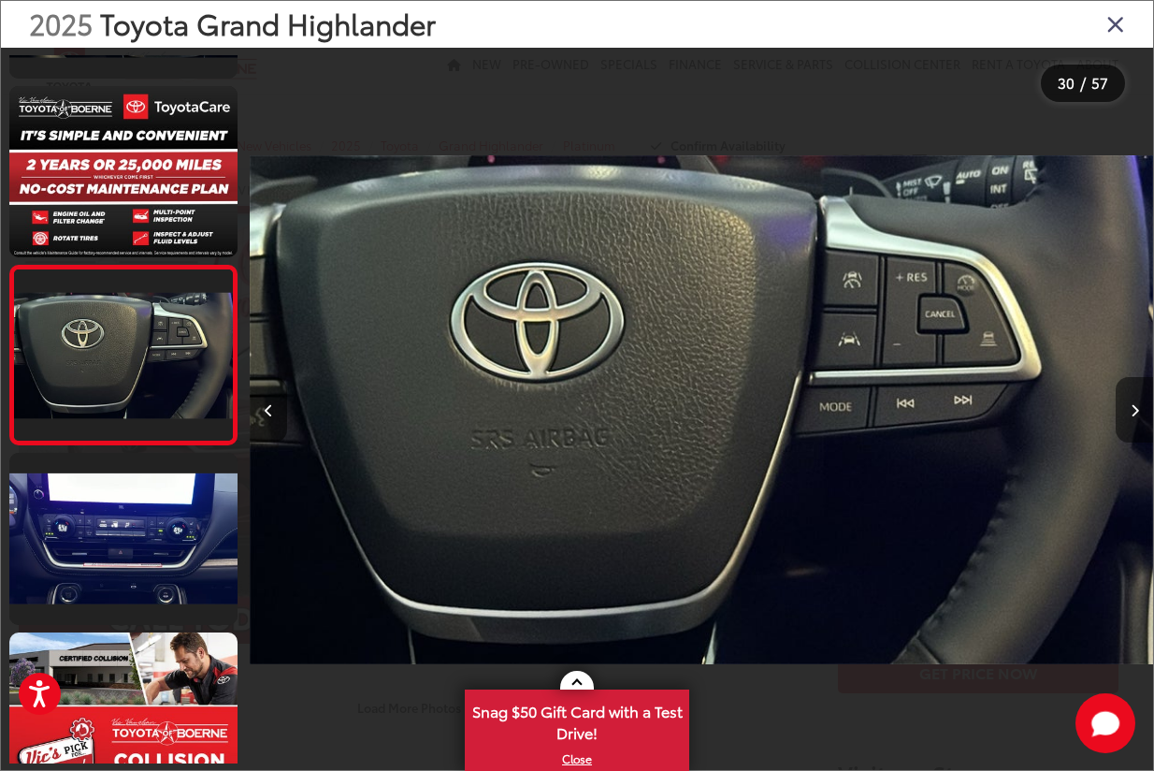
click at [1143, 411] on button "Next image" at bounding box center [1134, 409] width 37 height 65
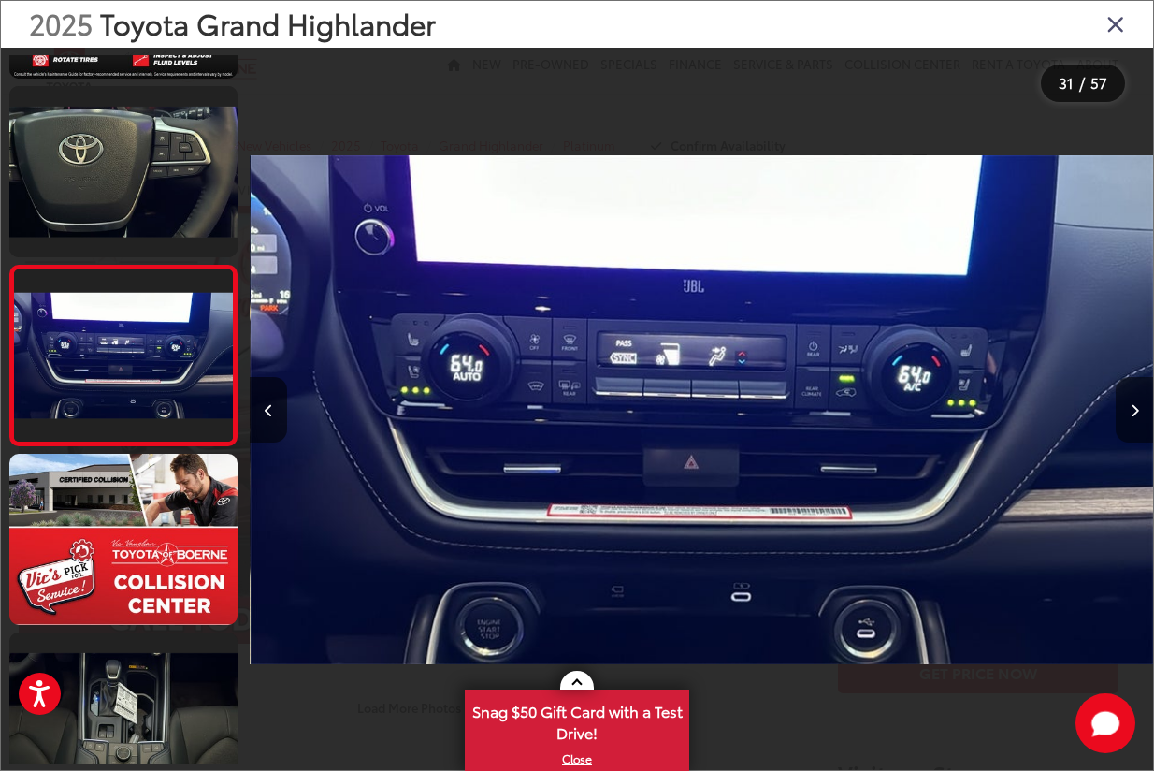
click at [1143, 411] on button "Next image" at bounding box center [1134, 409] width 37 height 65
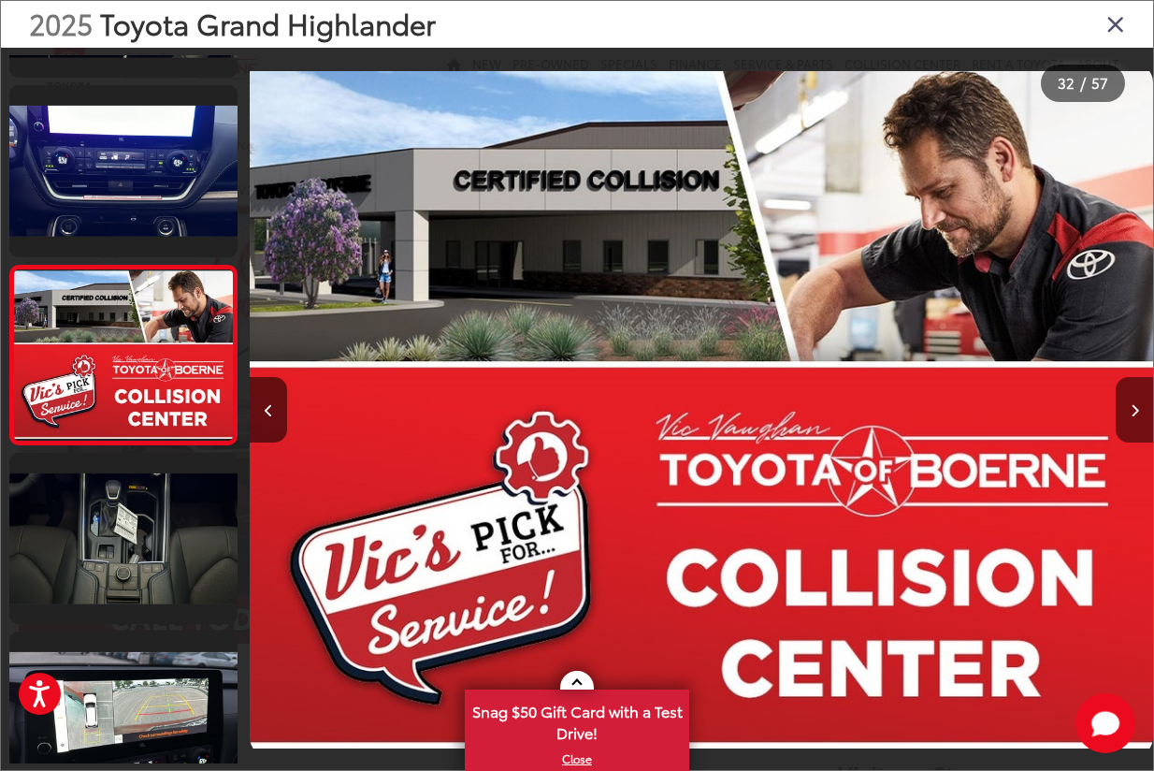
click at [1143, 411] on button "Next image" at bounding box center [1134, 409] width 37 height 65
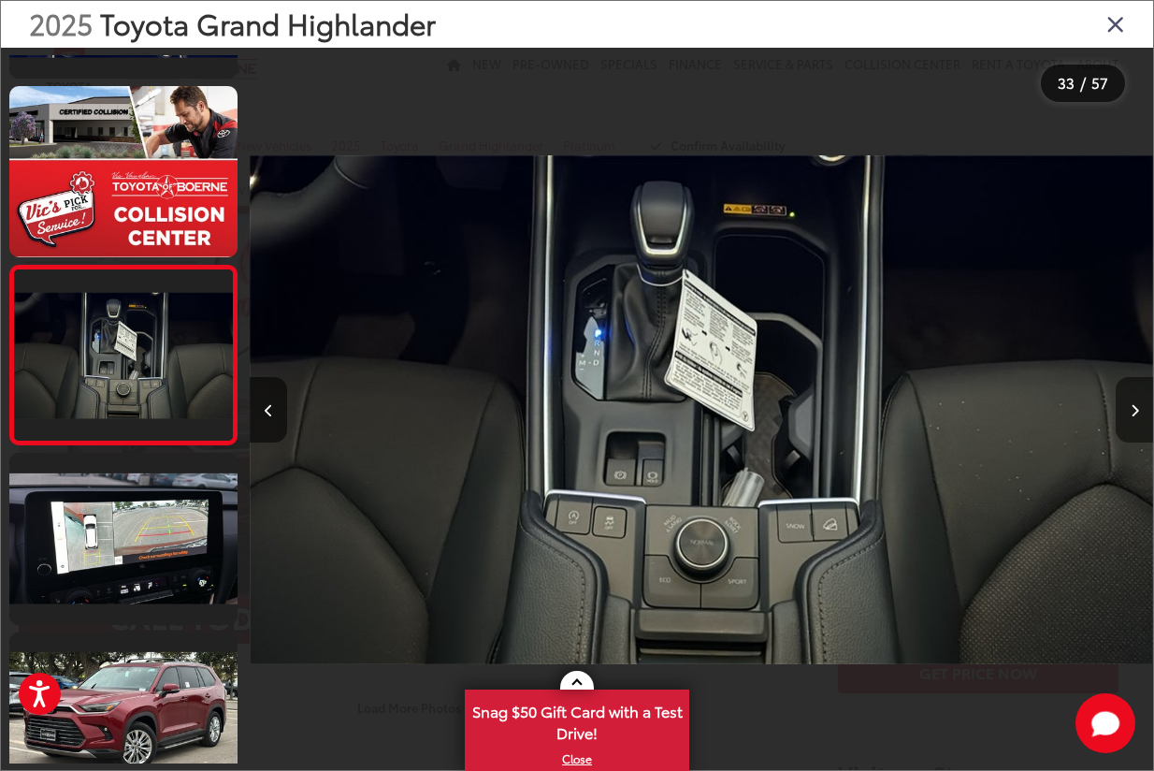
click at [1143, 411] on button "Next image" at bounding box center [1134, 409] width 37 height 65
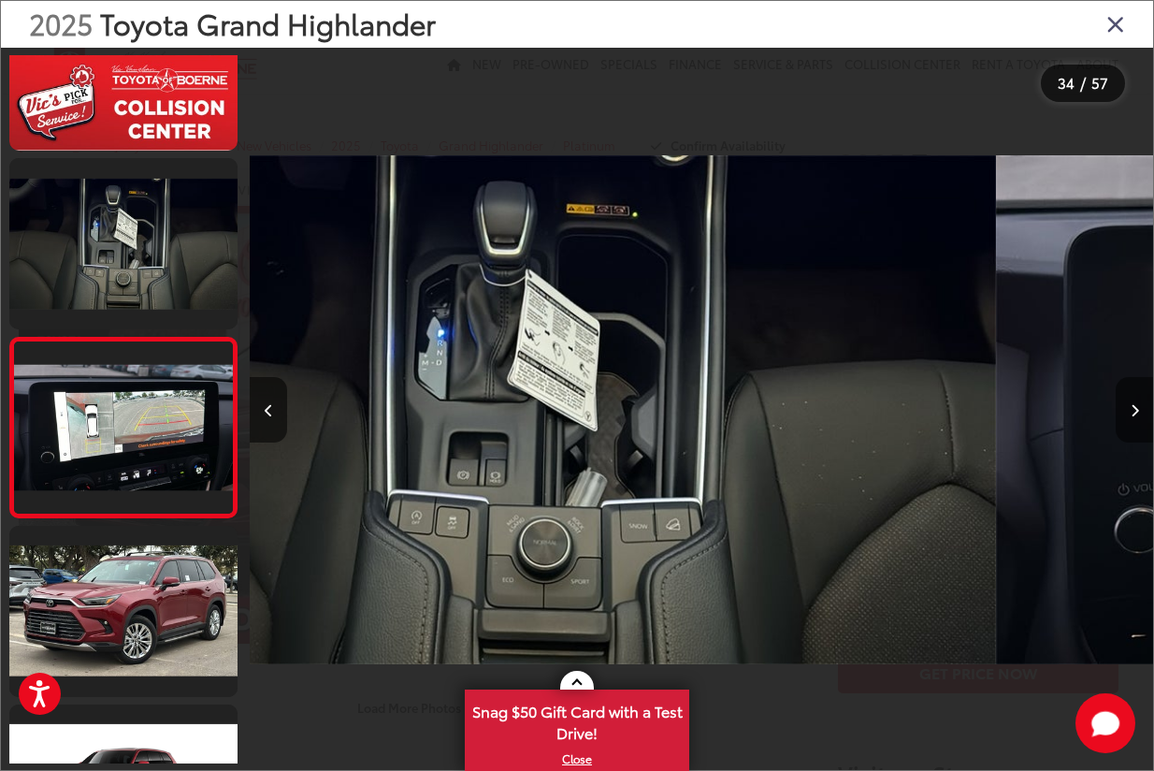
click at [1143, 411] on button "Next image" at bounding box center [1134, 409] width 37 height 65
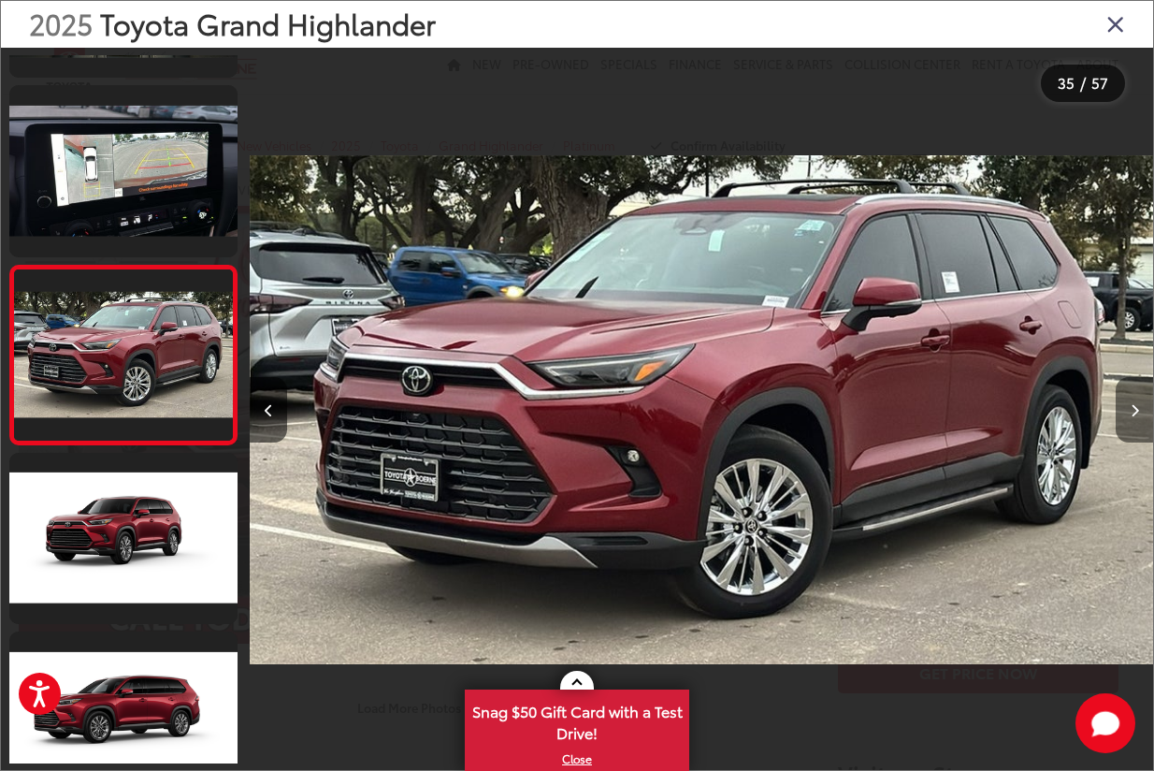
click at [1142, 410] on button "Next image" at bounding box center [1134, 409] width 37 height 65
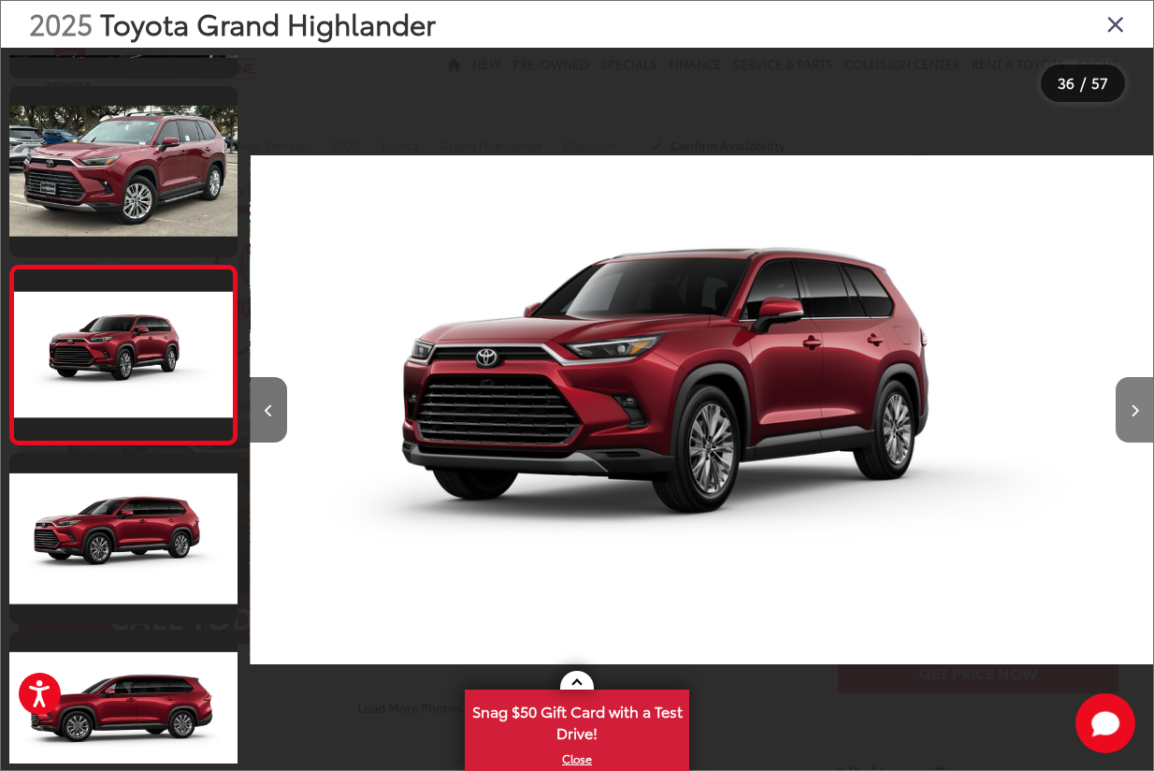
click at [1142, 410] on button "Next image" at bounding box center [1134, 409] width 37 height 65
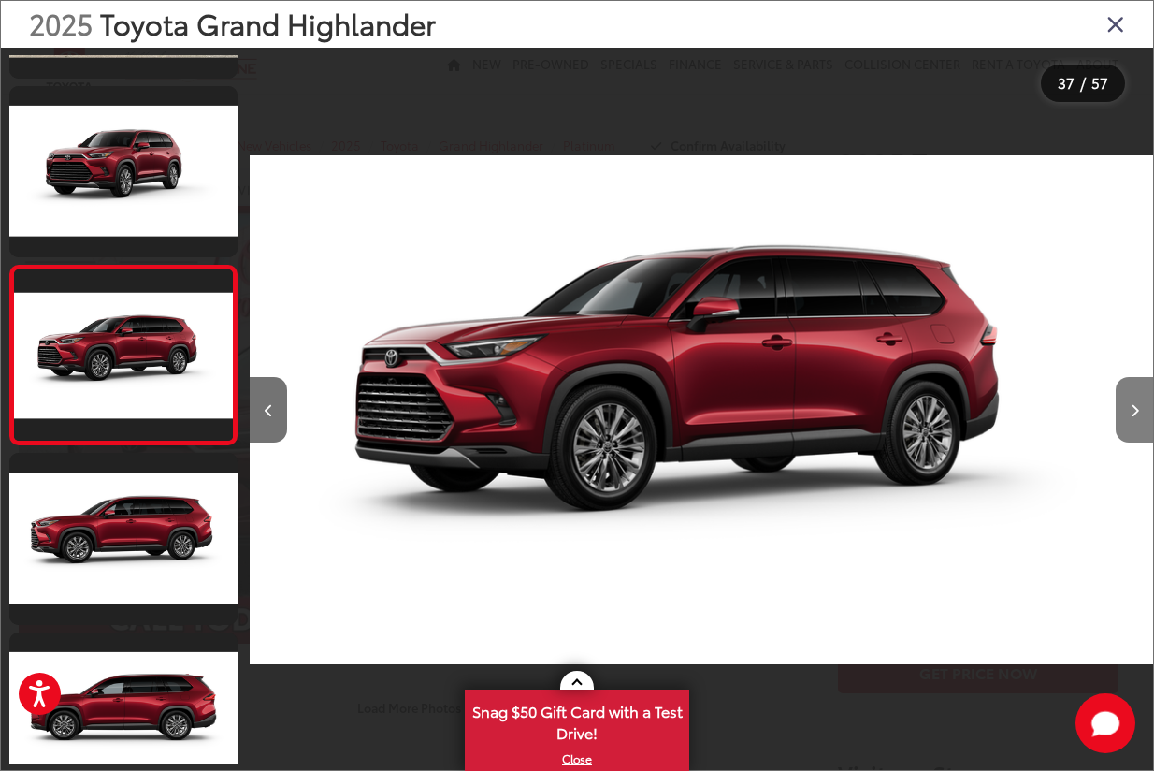
click at [1142, 410] on button "Next image" at bounding box center [1134, 409] width 37 height 65
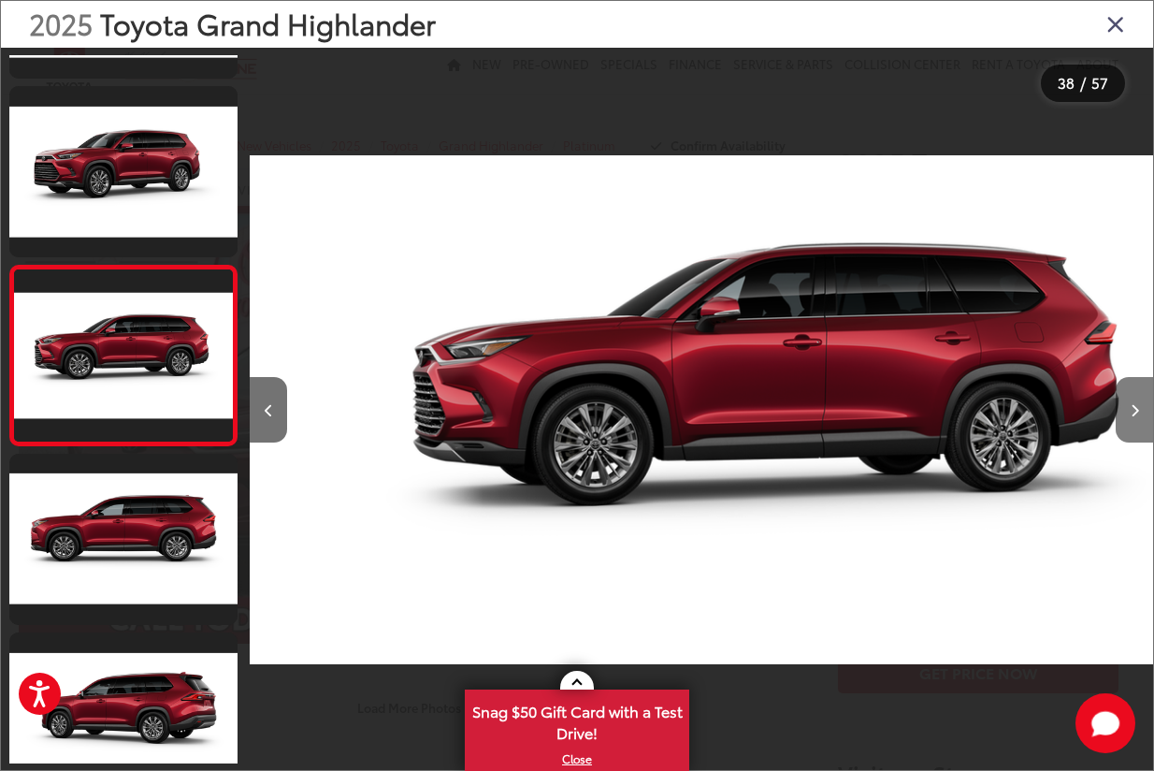
click at [1142, 410] on button "Next image" at bounding box center [1134, 409] width 37 height 65
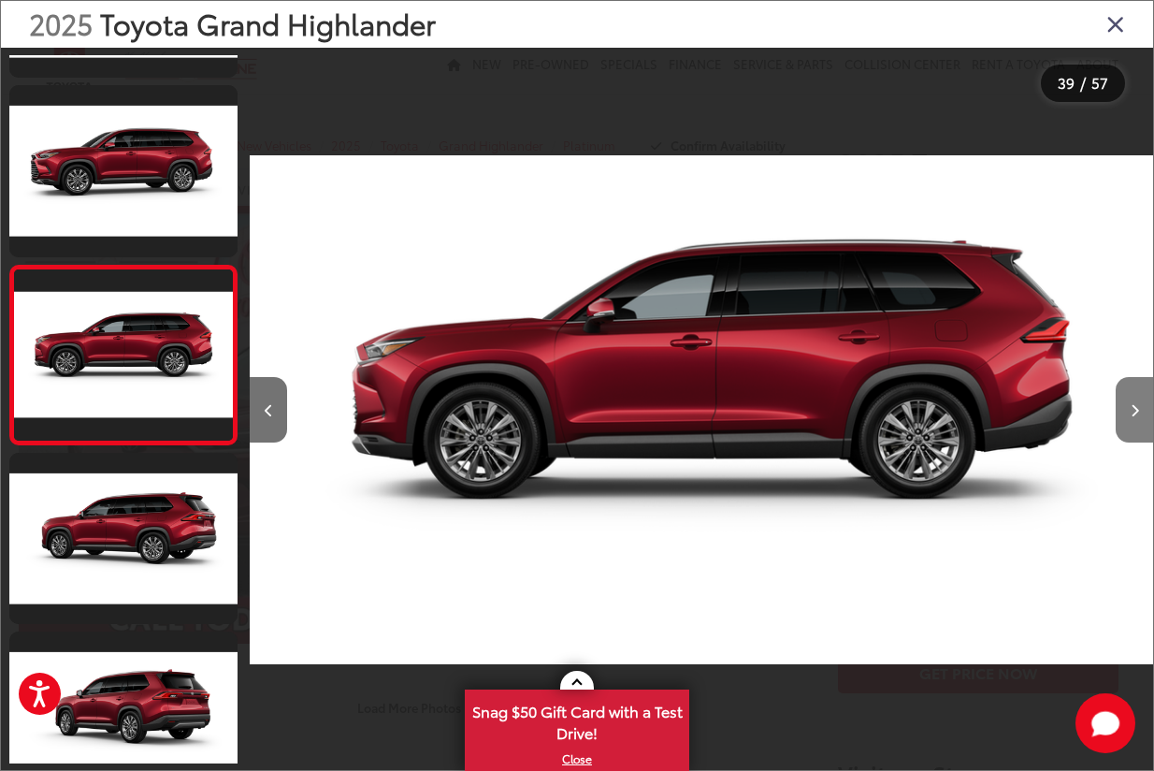
click at [1142, 410] on button "Next image" at bounding box center [1134, 409] width 37 height 65
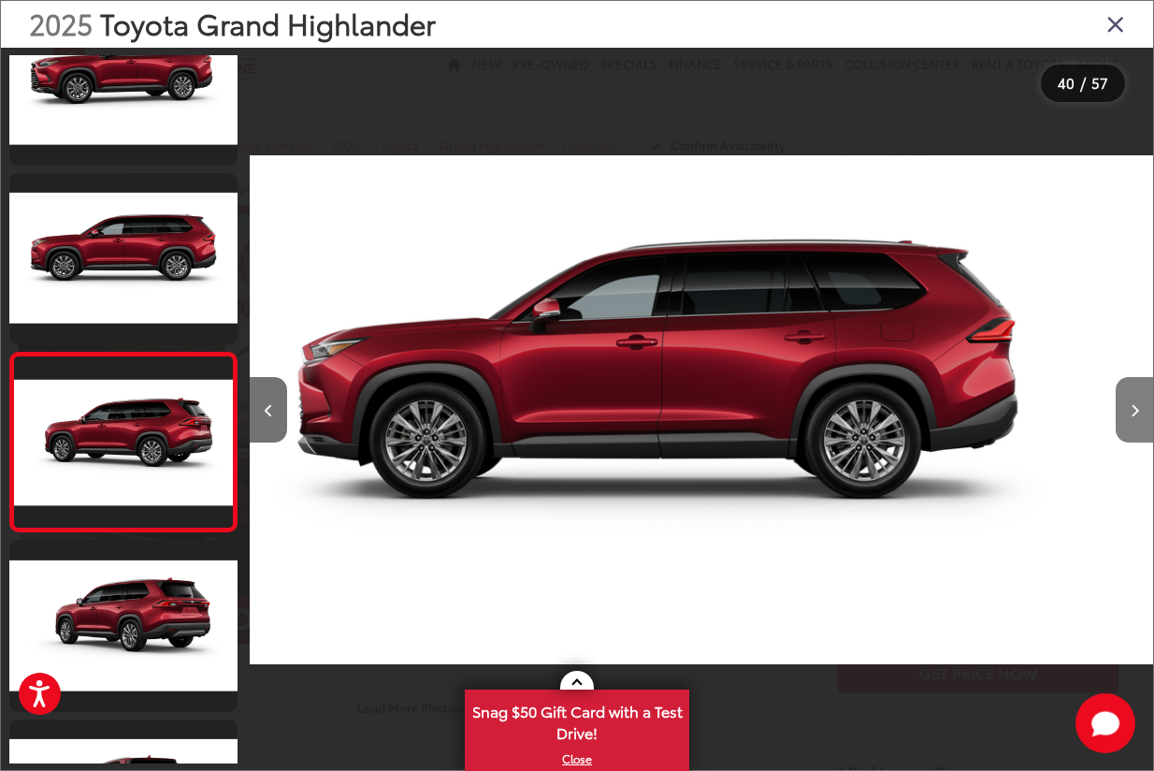
click at [1142, 410] on button "Next image" at bounding box center [1134, 409] width 37 height 65
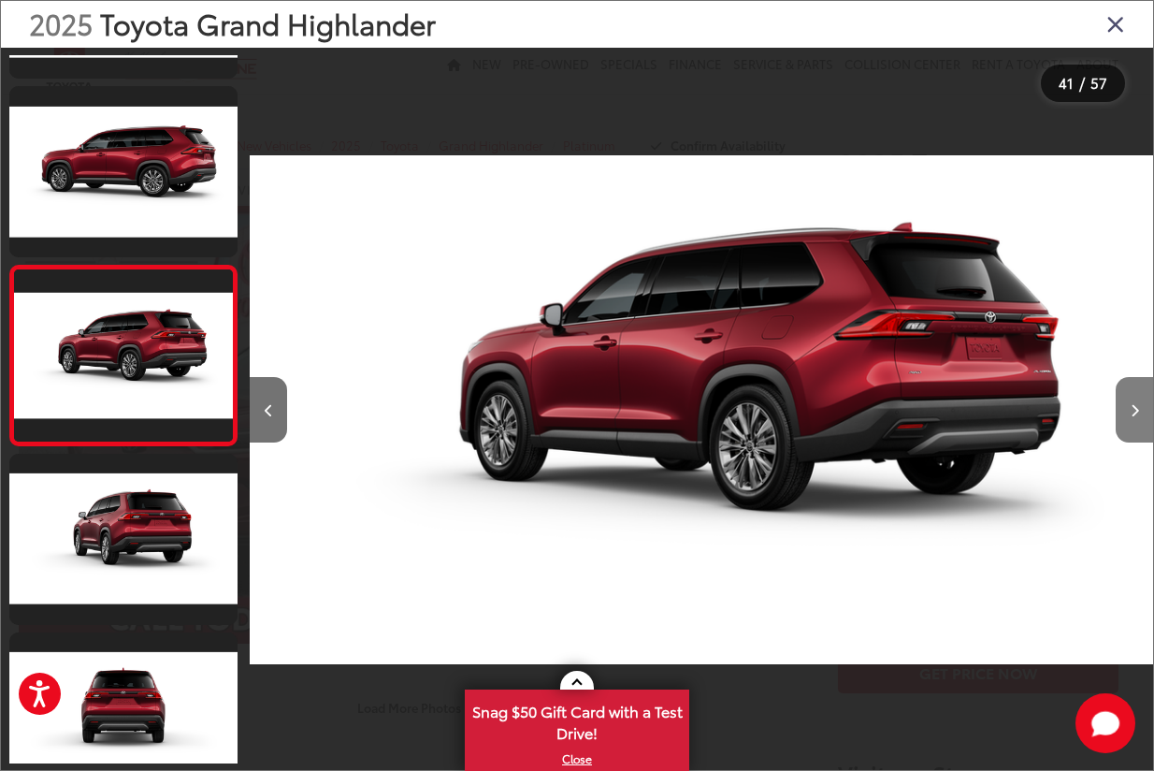
click at [1142, 410] on button "Next image" at bounding box center [1134, 409] width 37 height 65
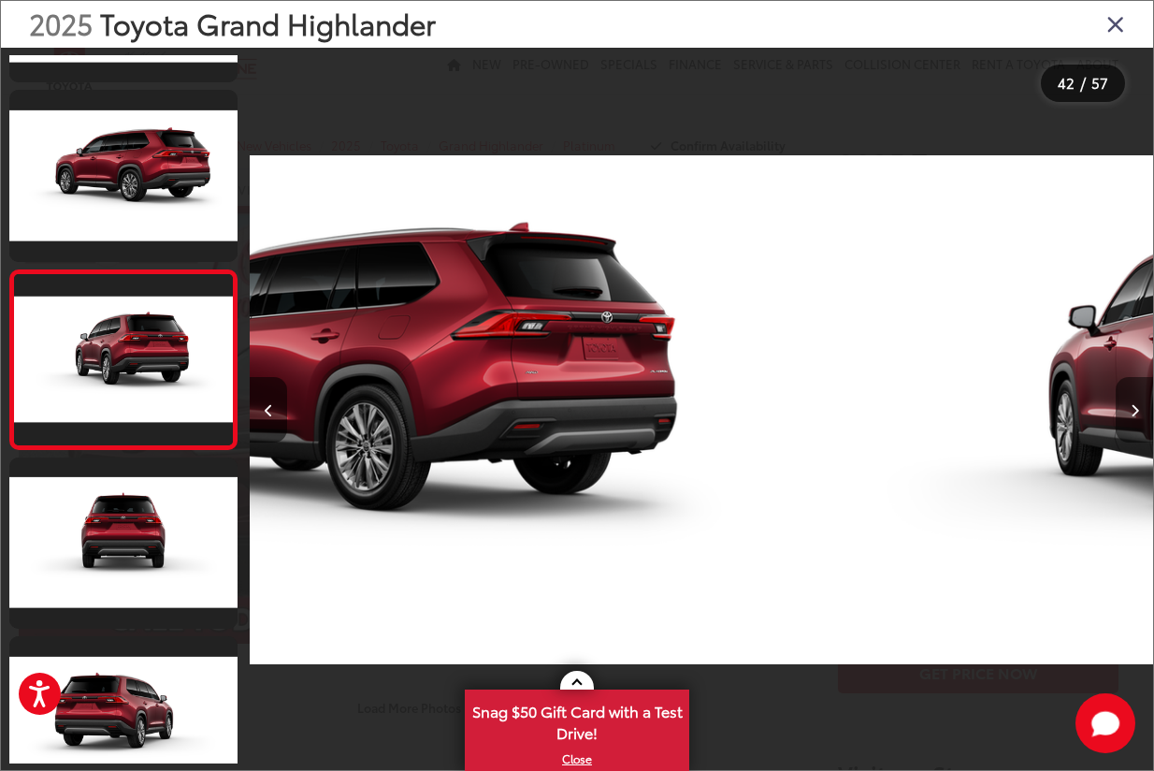
click at [1142, 410] on button "Next image" at bounding box center [1134, 409] width 37 height 65
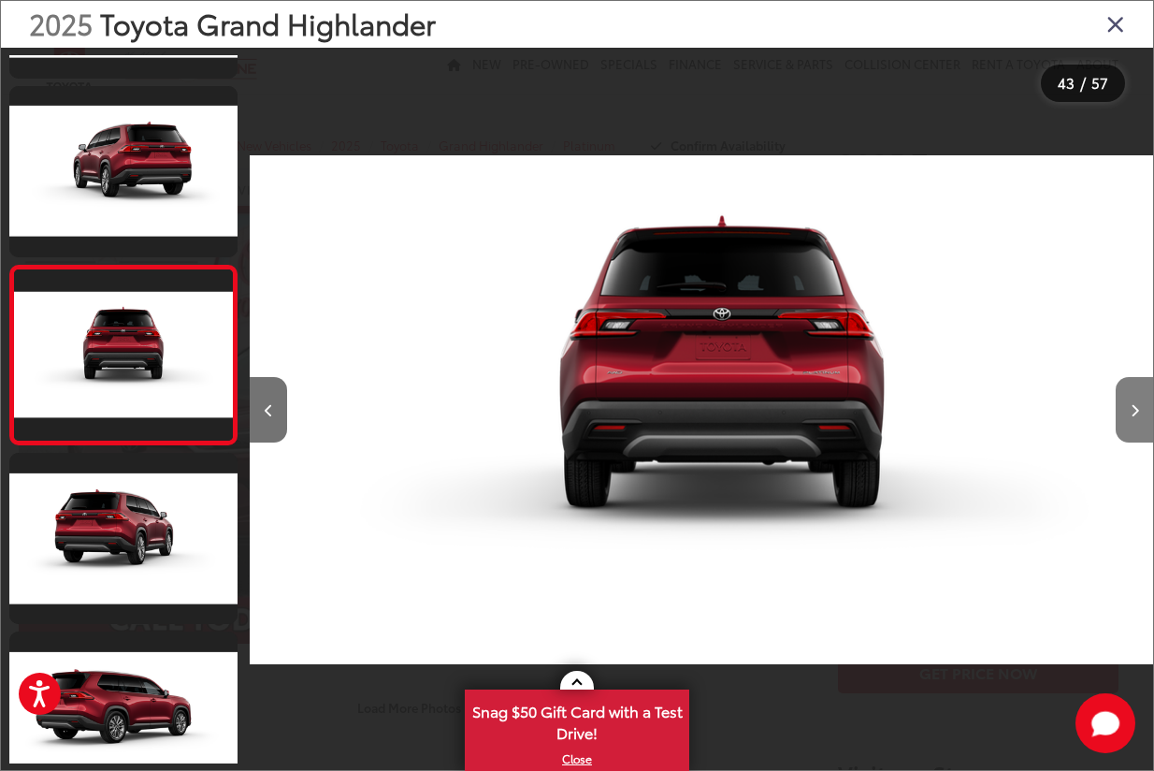
click at [1142, 410] on button "Next image" at bounding box center [1134, 409] width 37 height 65
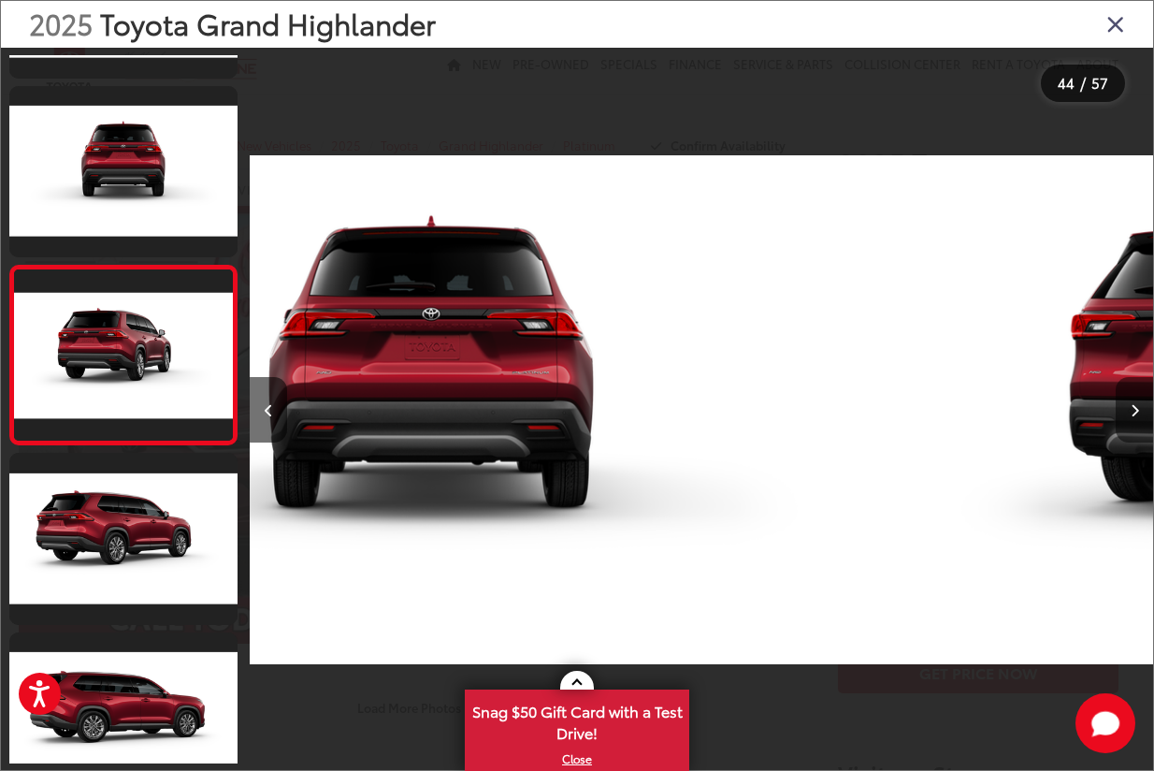
click at [1142, 410] on button "Next image" at bounding box center [1134, 409] width 37 height 65
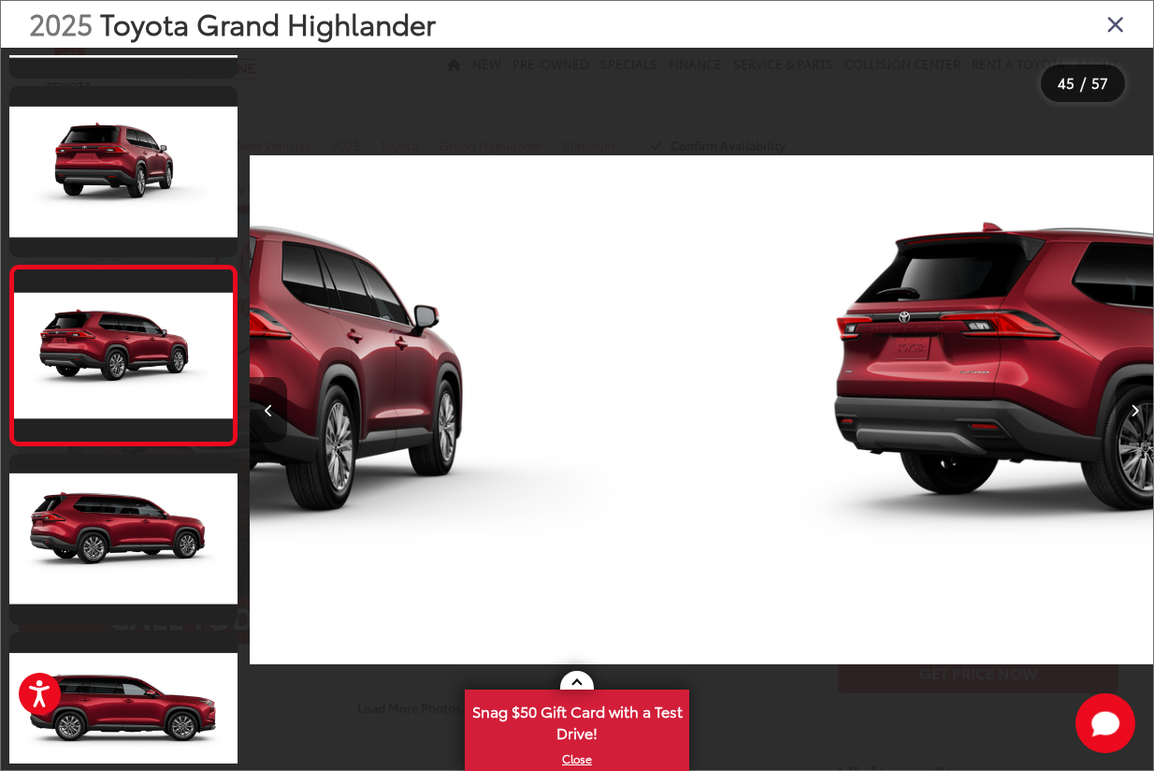
click at [1142, 410] on button "Next image" at bounding box center [1134, 409] width 37 height 65
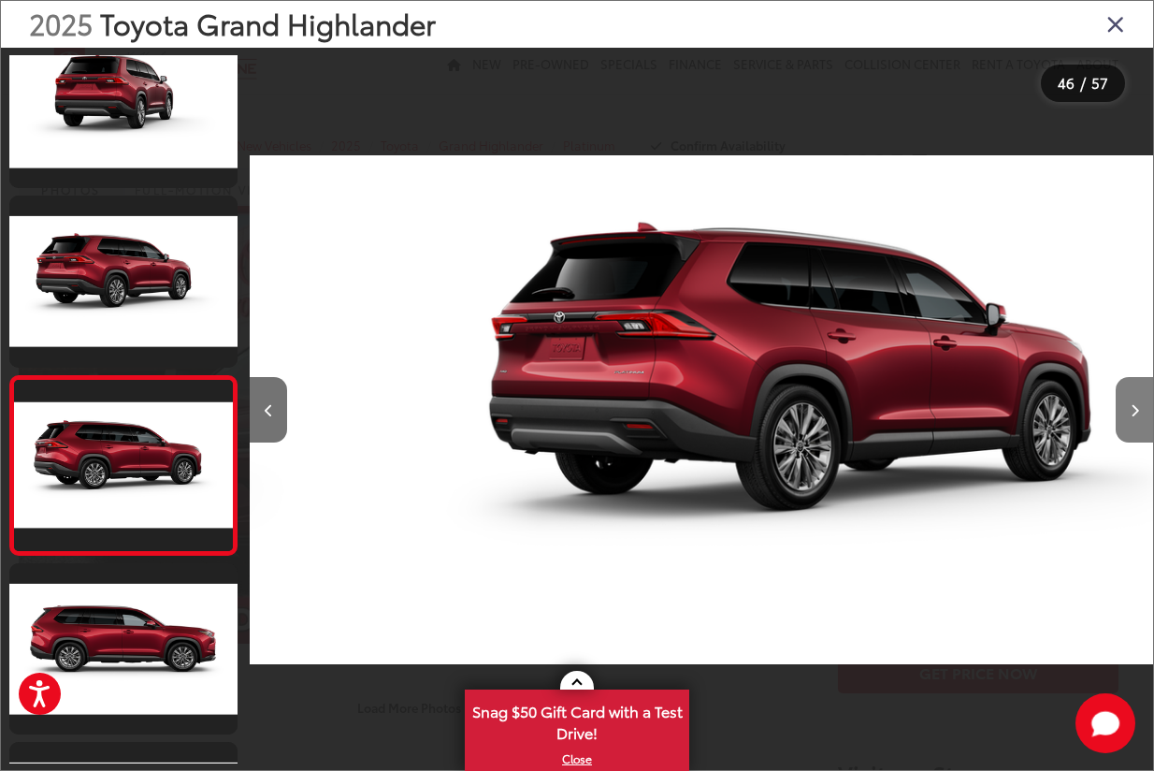
click at [1142, 410] on button "Next image" at bounding box center [1134, 409] width 37 height 65
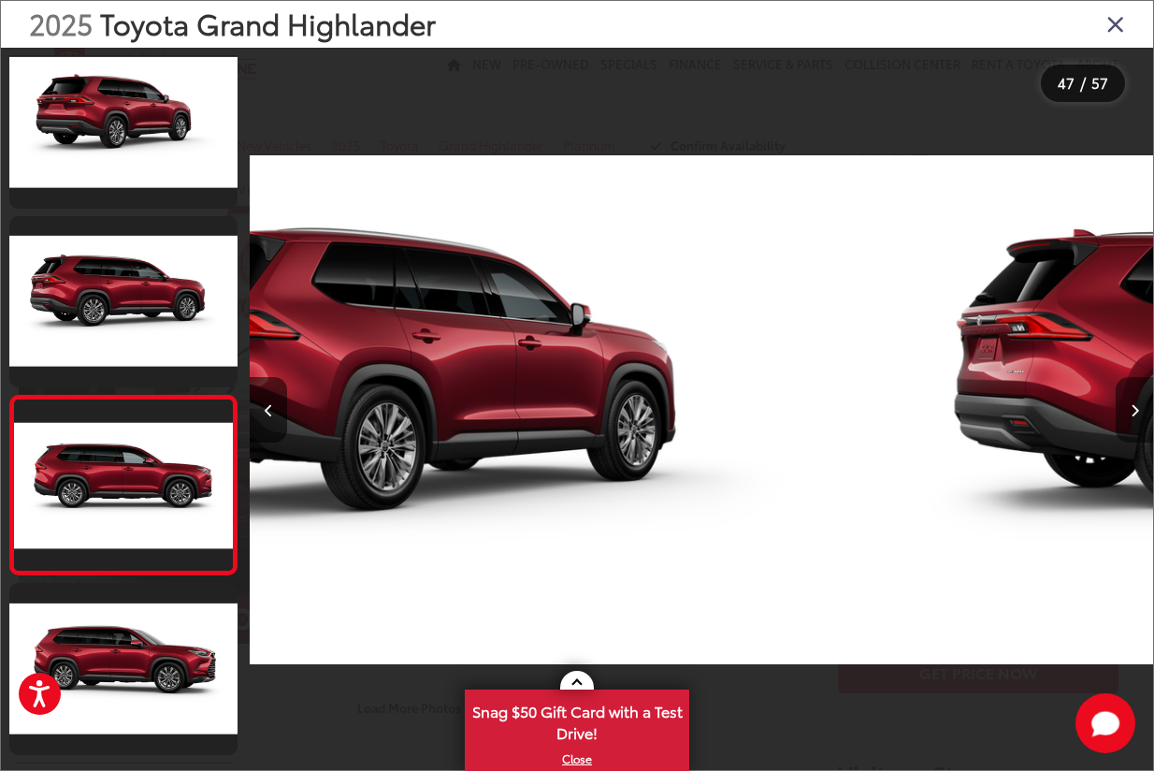
click at [1142, 410] on button "Next image" at bounding box center [1134, 409] width 37 height 65
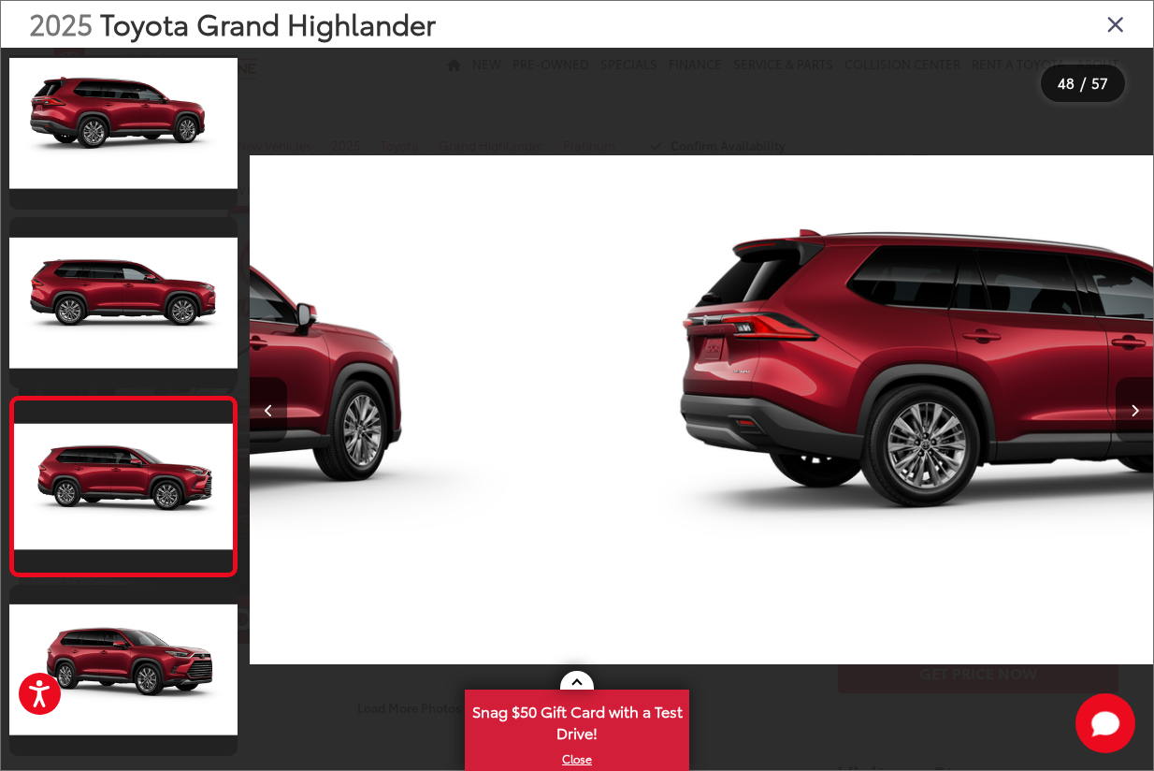
click at [1142, 410] on button "Next image" at bounding box center [1134, 409] width 37 height 65
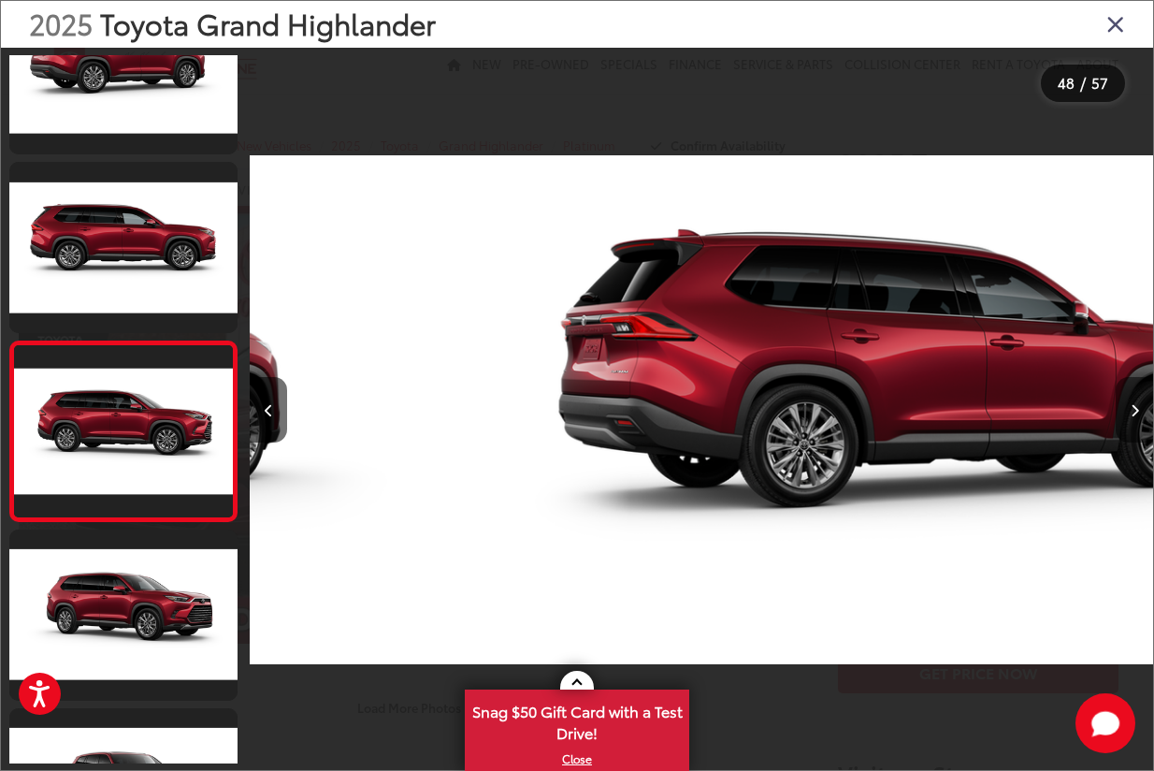
click at [1142, 410] on button "Next image" at bounding box center [1134, 409] width 37 height 65
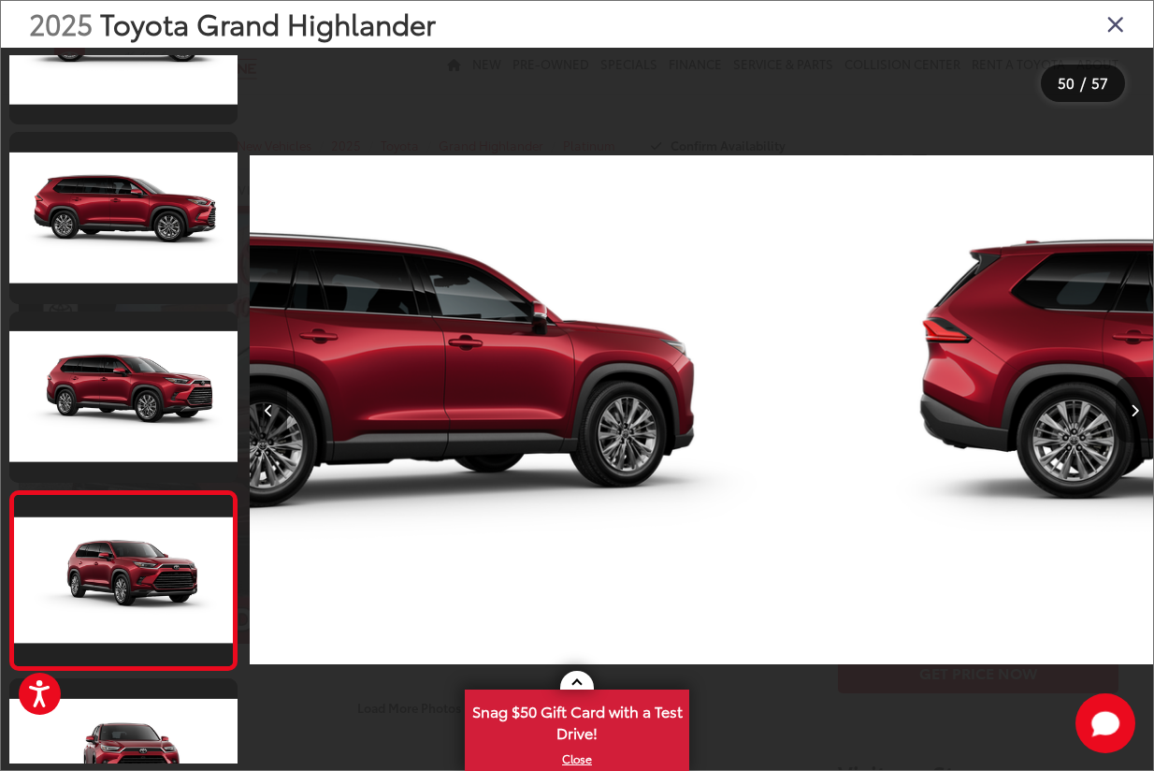
click at [1142, 410] on button "Next image" at bounding box center [1134, 409] width 37 height 65
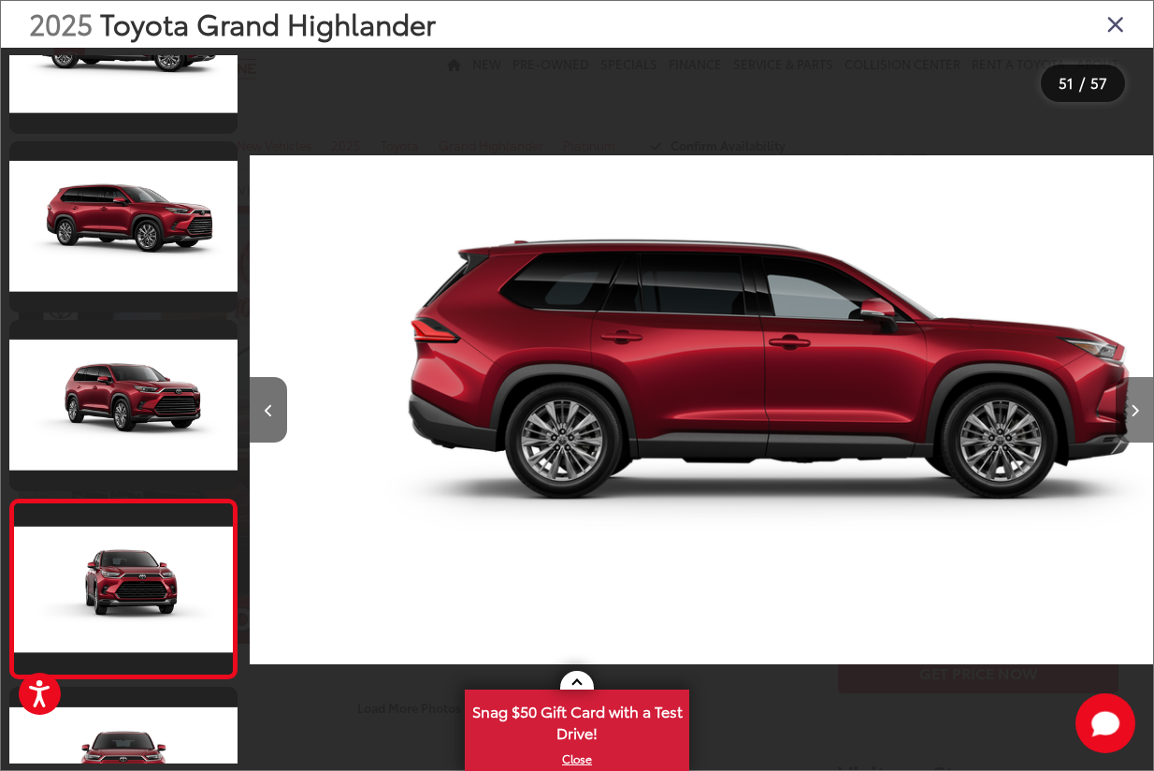
click at [1142, 410] on button "Next image" at bounding box center [1134, 409] width 37 height 65
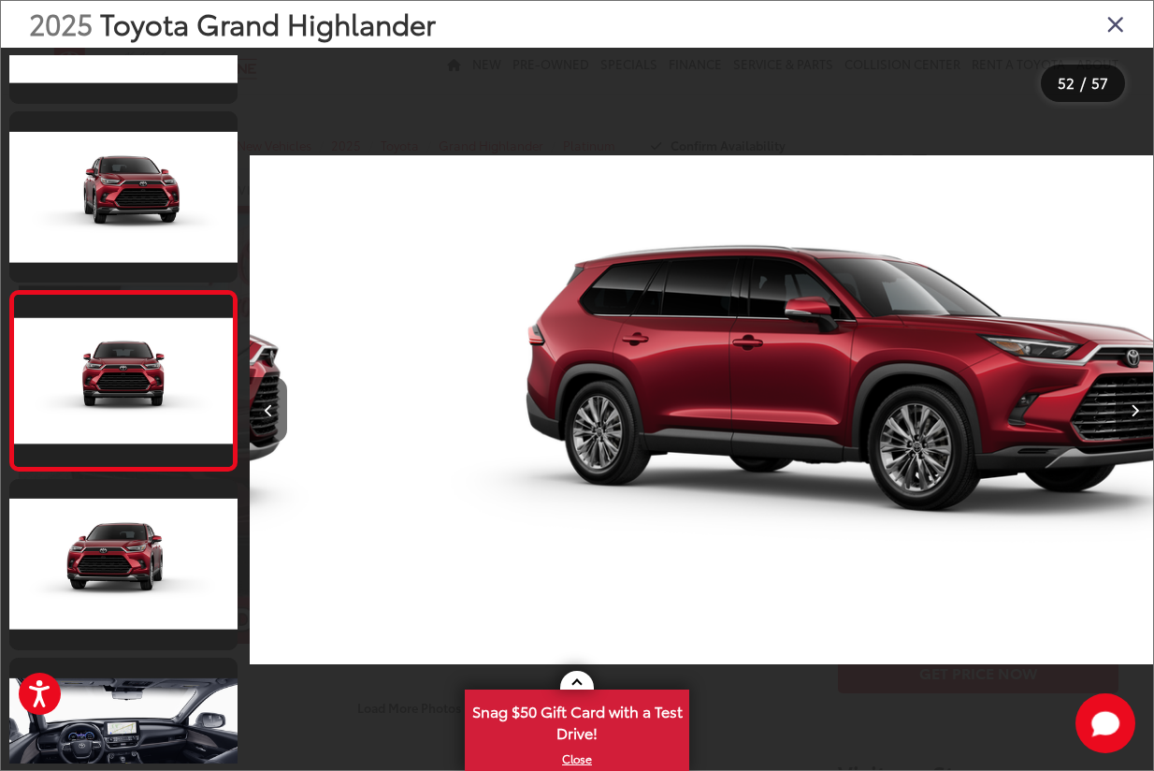
click at [1142, 410] on button "Next image" at bounding box center [1134, 409] width 37 height 65
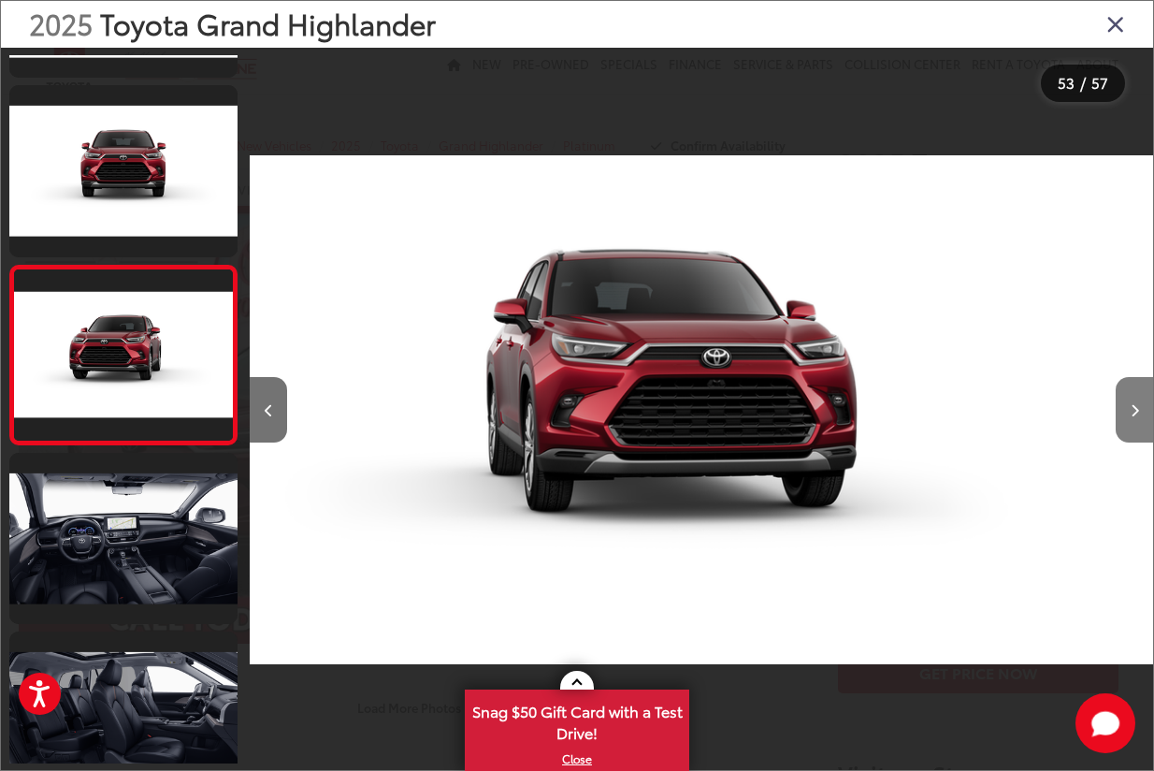
click at [1142, 410] on button "Next image" at bounding box center [1134, 409] width 37 height 65
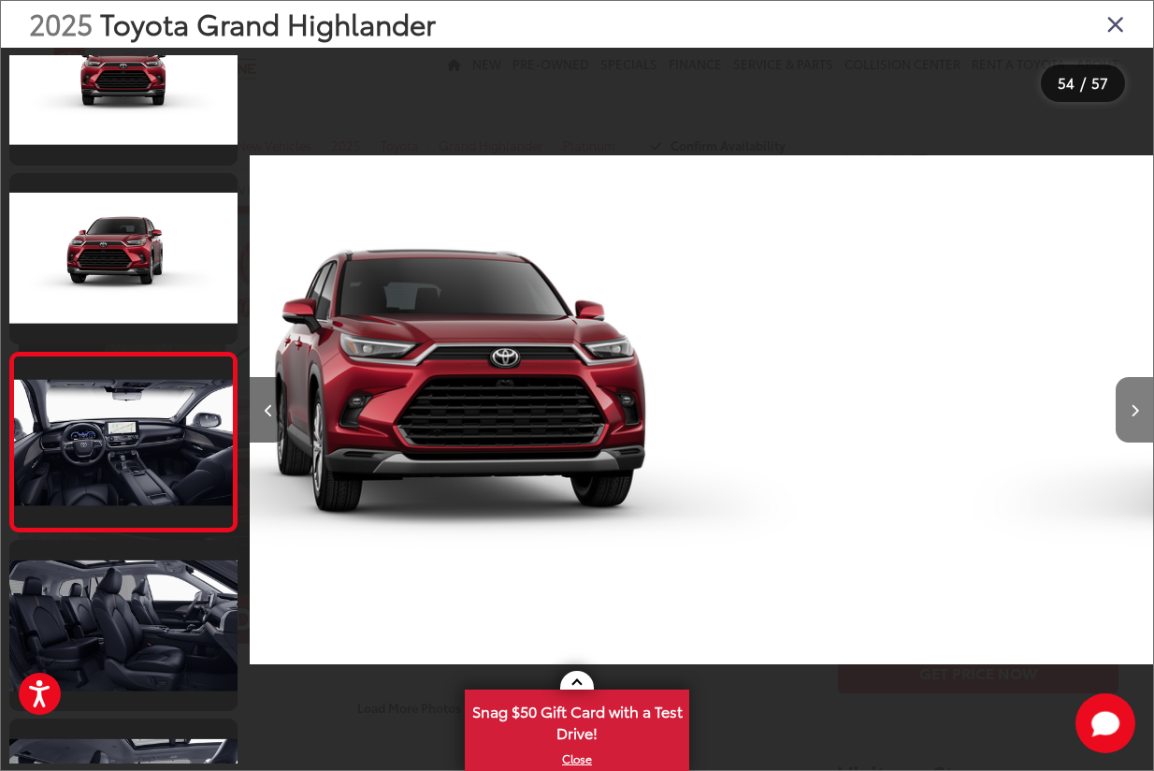
click at [1142, 410] on button "Next image" at bounding box center [1134, 409] width 37 height 65
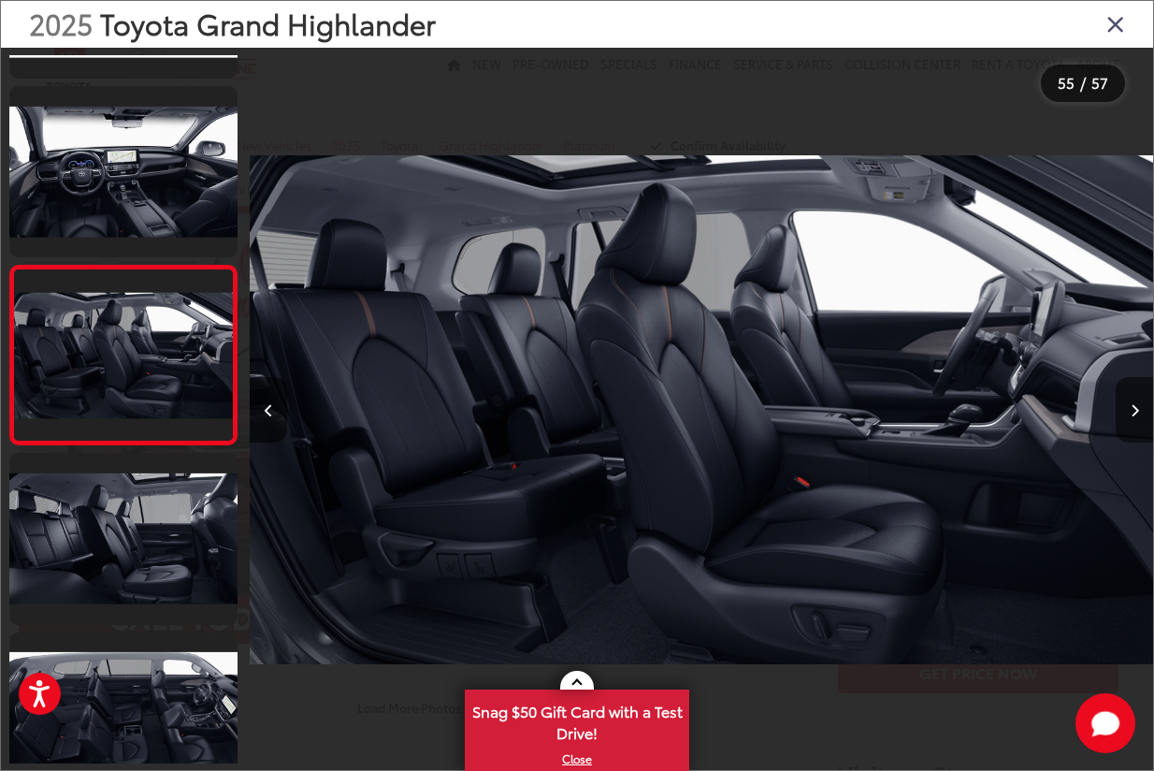
click at [1142, 410] on button "Next image" at bounding box center [1134, 409] width 37 height 65
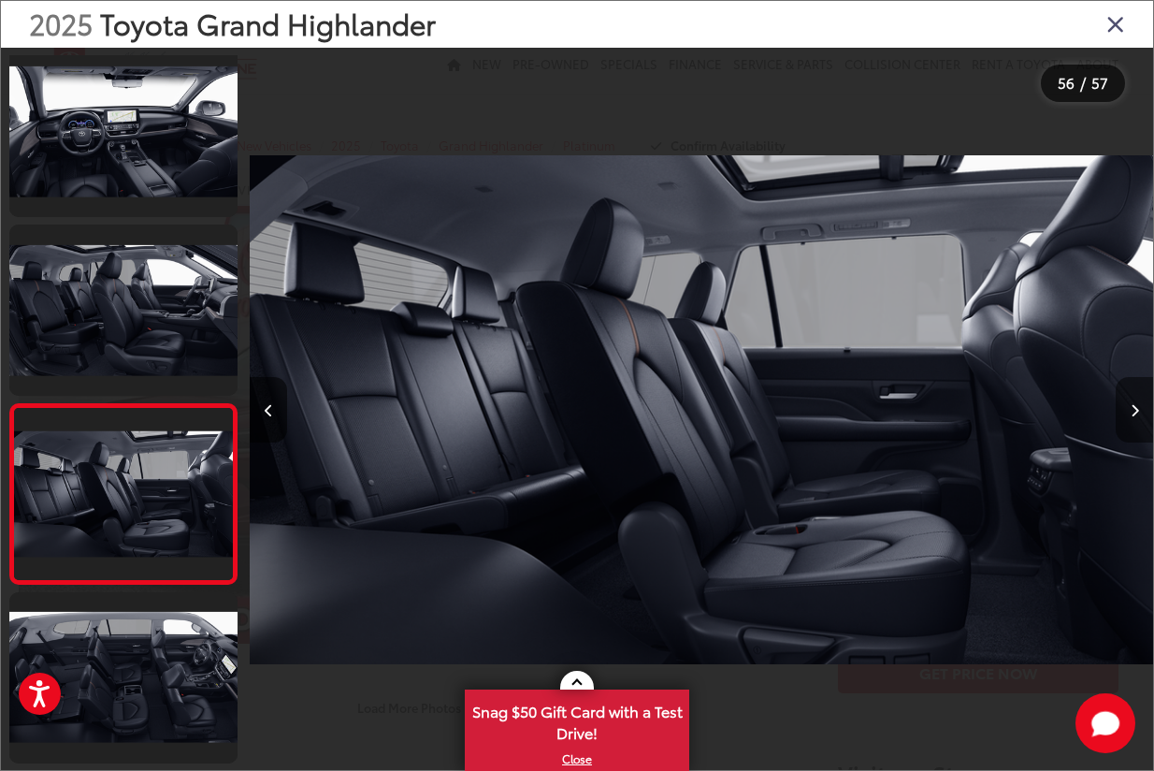
click at [1142, 410] on button "Next image" at bounding box center [1134, 409] width 37 height 65
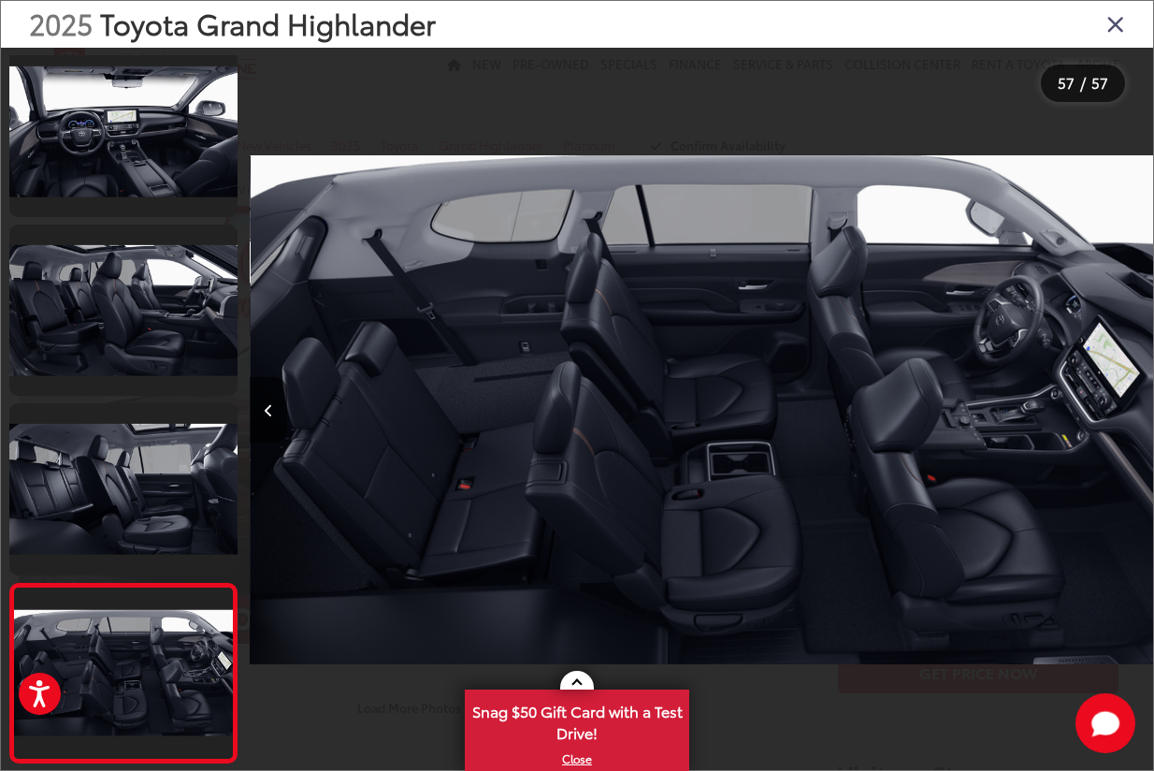
click at [1142, 410] on div at bounding box center [1040, 410] width 225 height 724
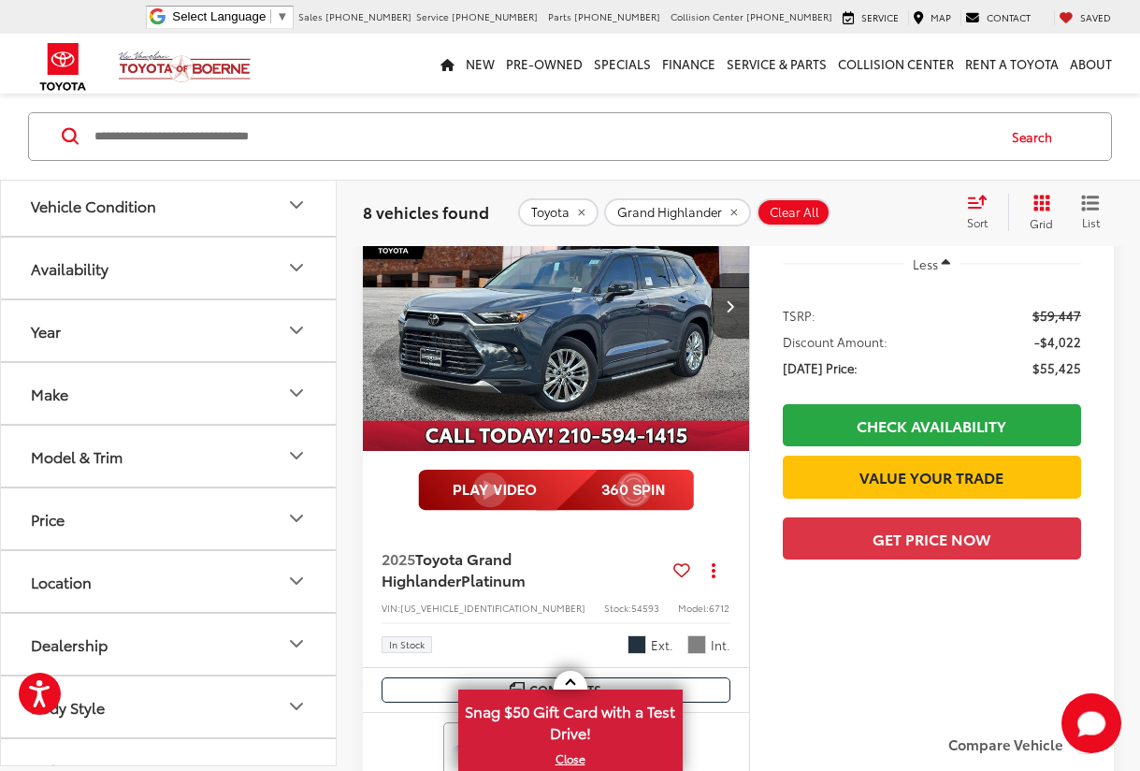
scroll to position [187, 0]
